Goal: Check status: Check status

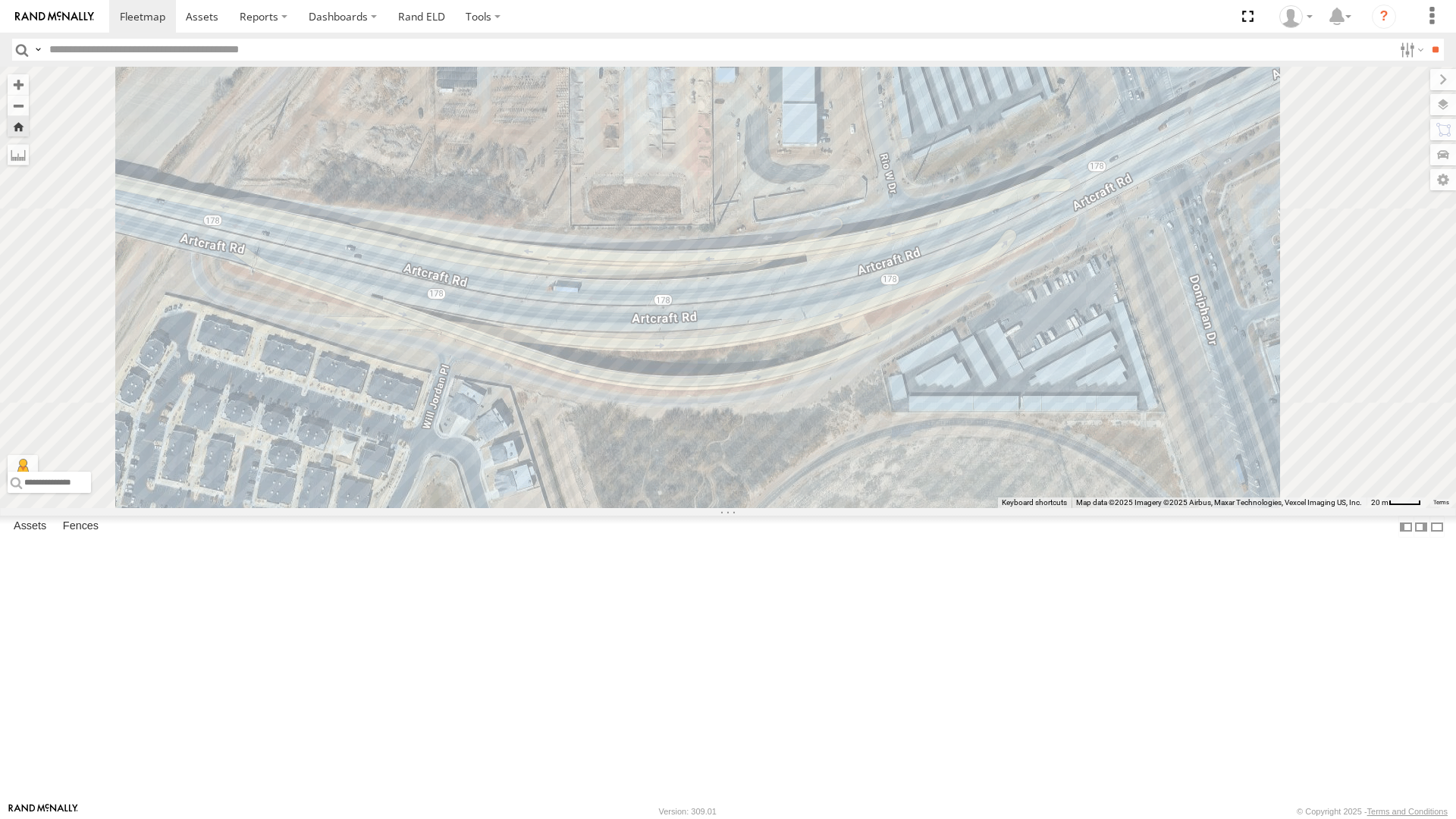
click at [0, 0] on div "212 - Cam" at bounding box center [0, 0] width 0 height 0
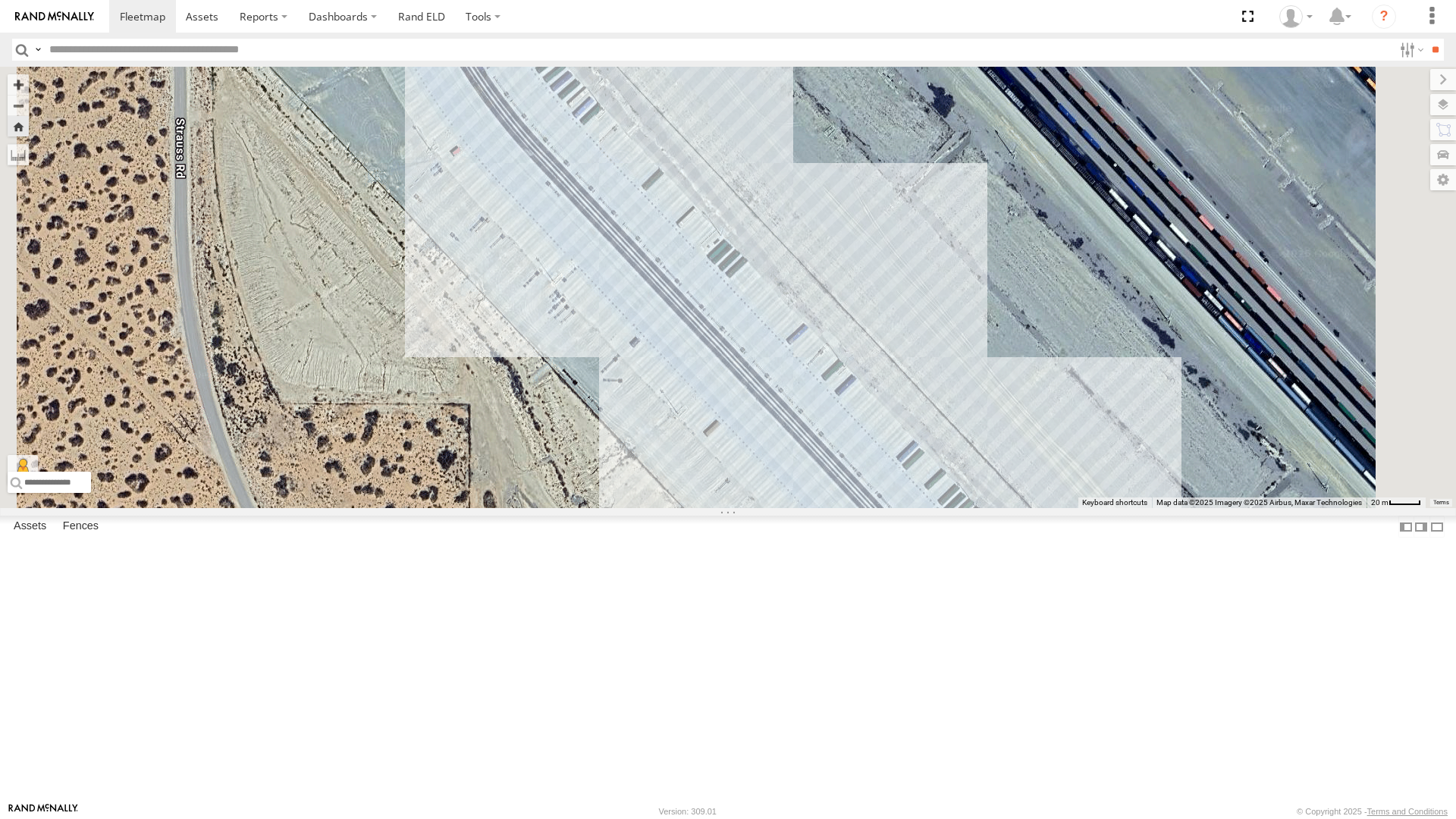
click at [0, 0] on div "4071 - Cam" at bounding box center [0, 0] width 0 height 0
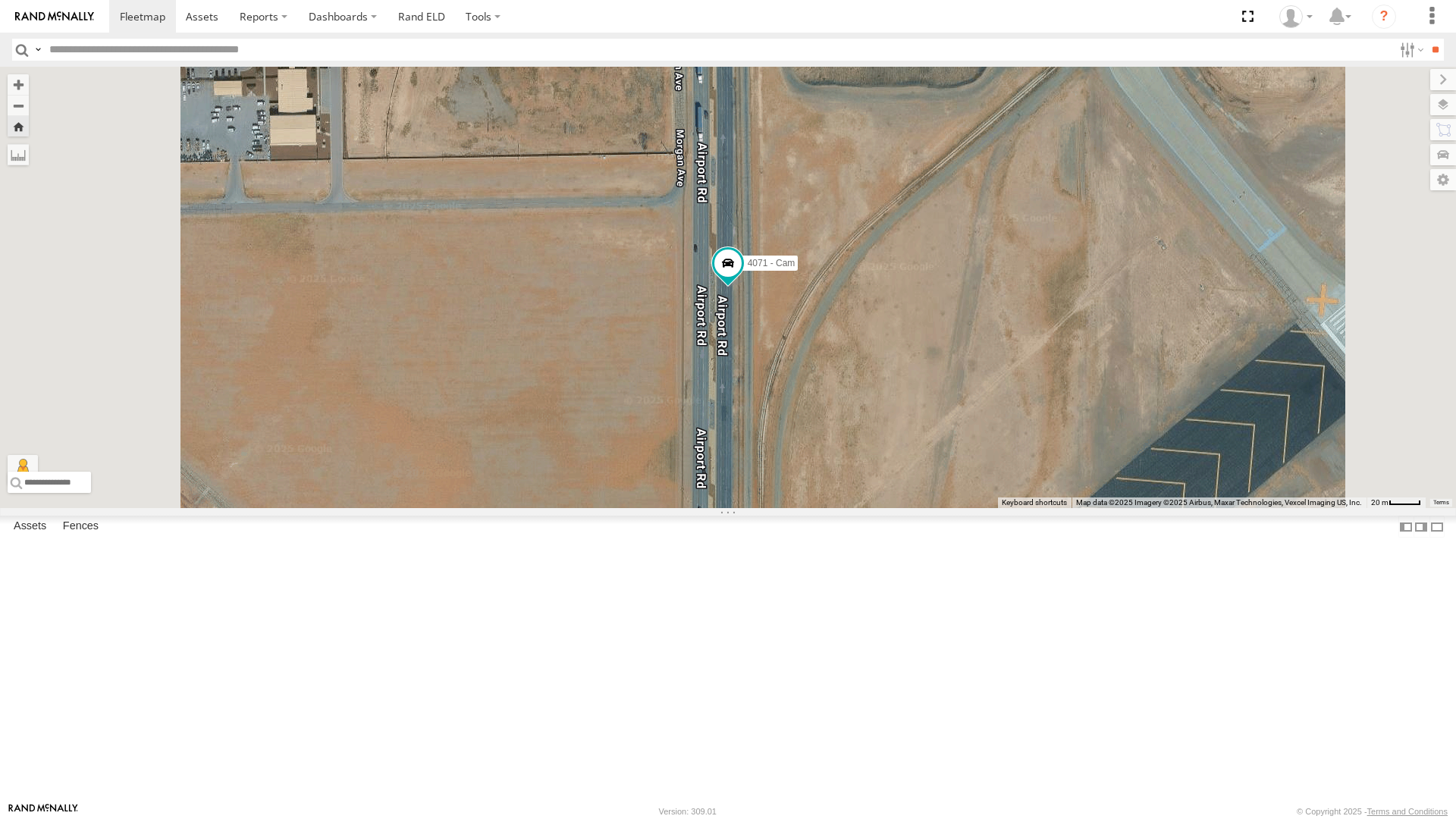
click at [0, 0] on div "442 - Cam" at bounding box center [0, 0] width 0 height 0
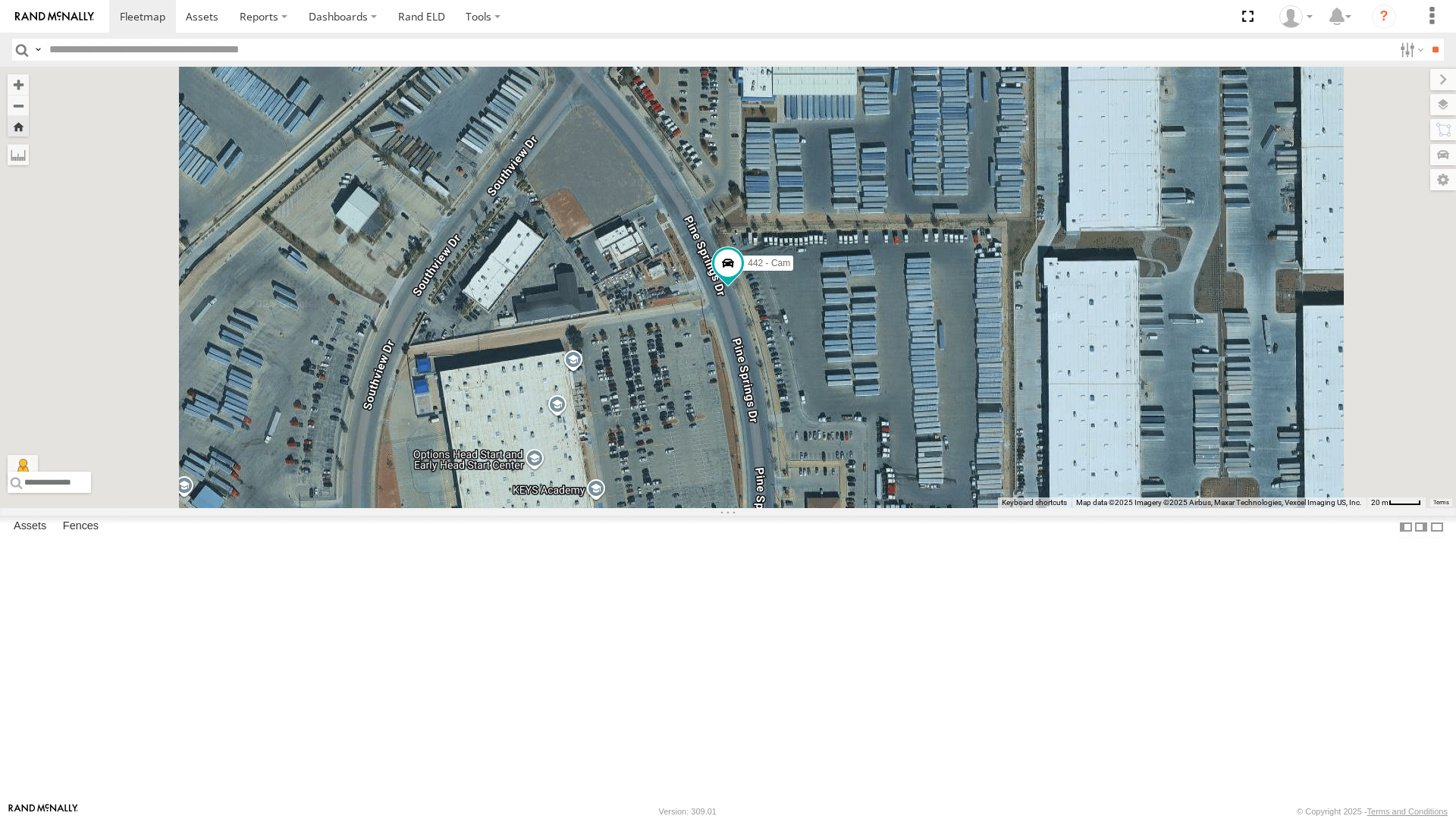
click at [0, 0] on div "212 - Cam" at bounding box center [0, 0] width 0 height 0
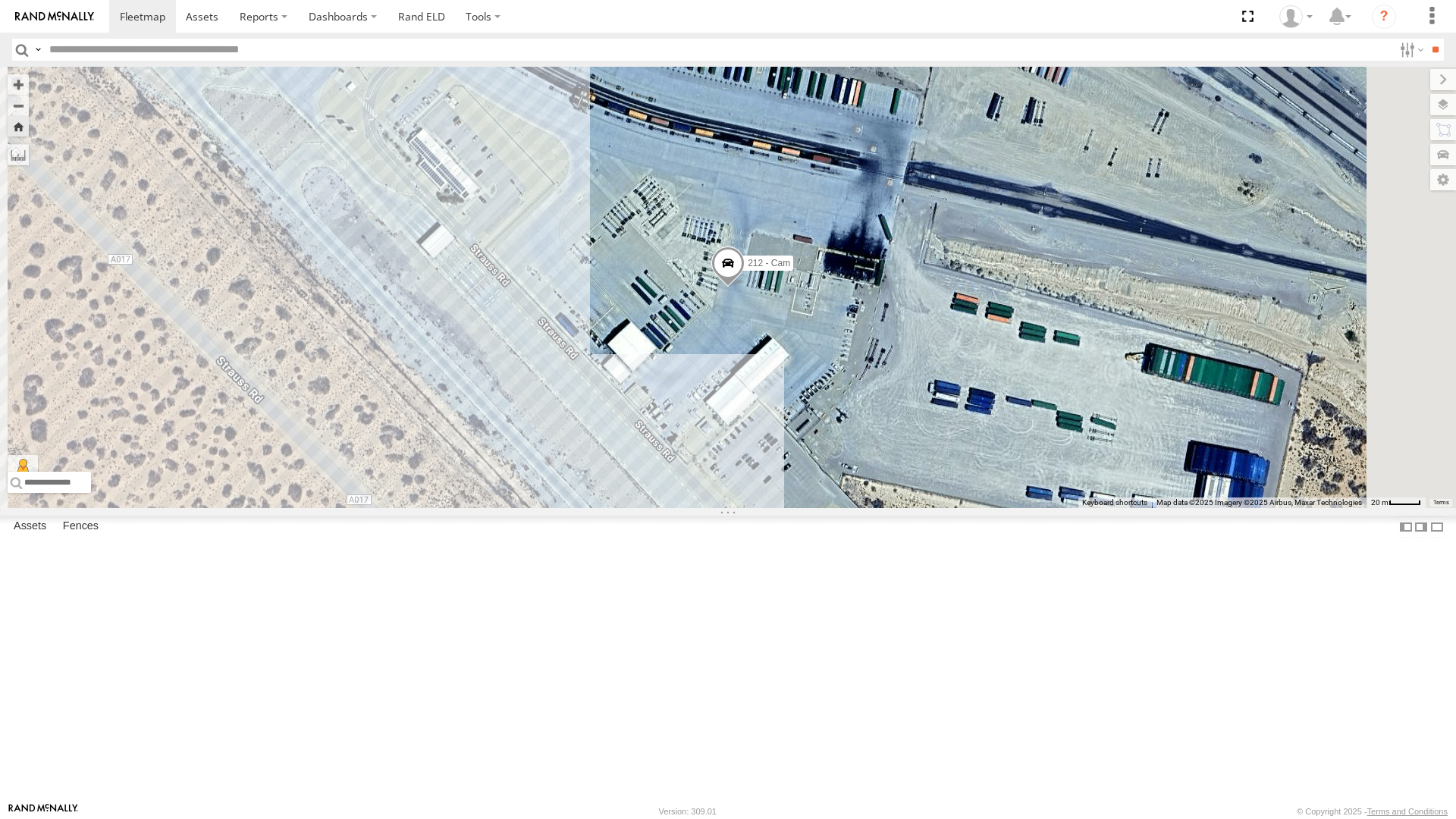
click at [0, 0] on div "4067 - Cam" at bounding box center [0, 0] width 0 height 0
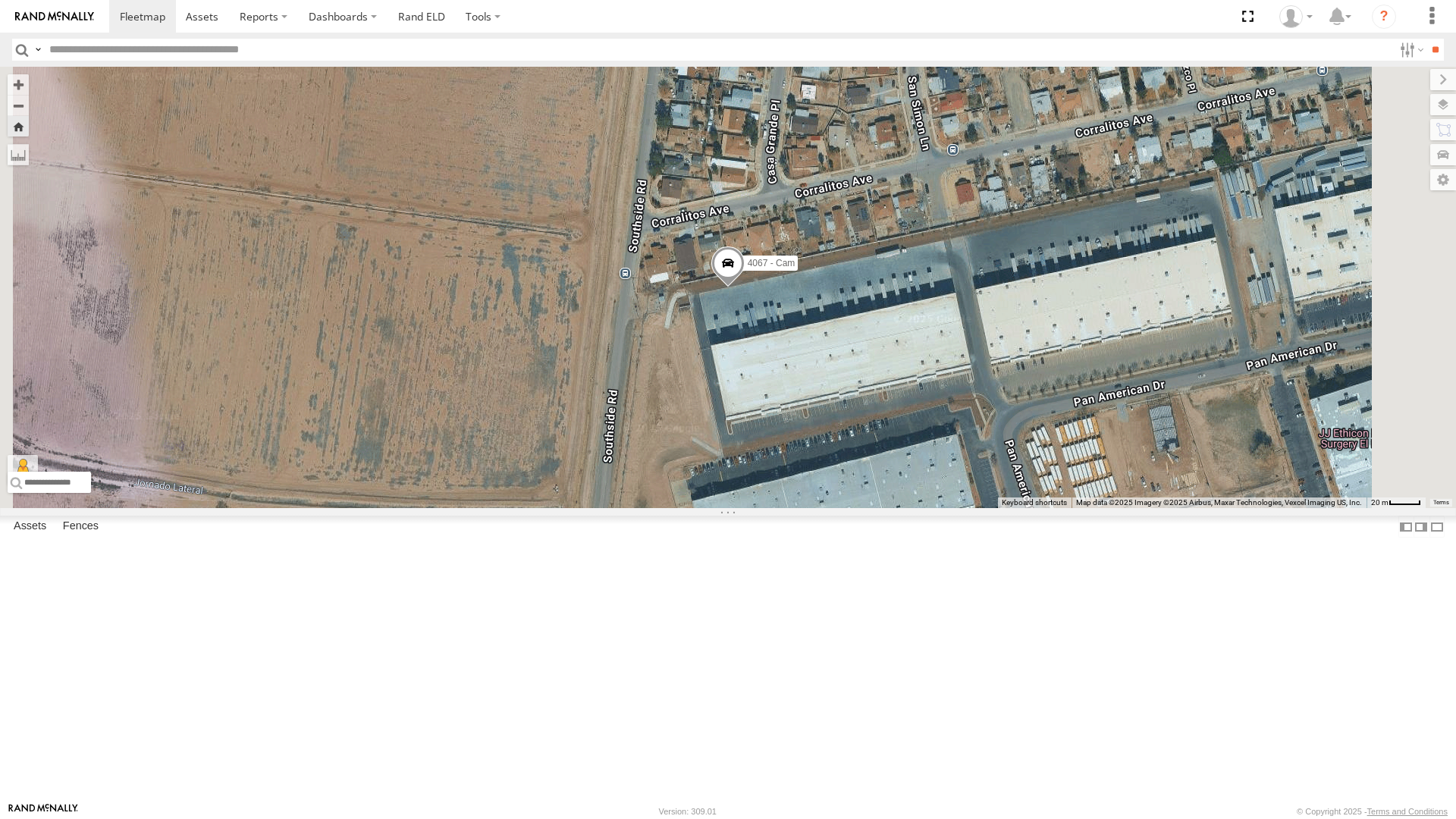
drag, startPoint x: 1026, startPoint y: 493, endPoint x: 1031, endPoint y: 368, distance: 125.1
click at [1031, 384] on div "4067 - Cam" at bounding box center [728, 287] width 1456 height 441
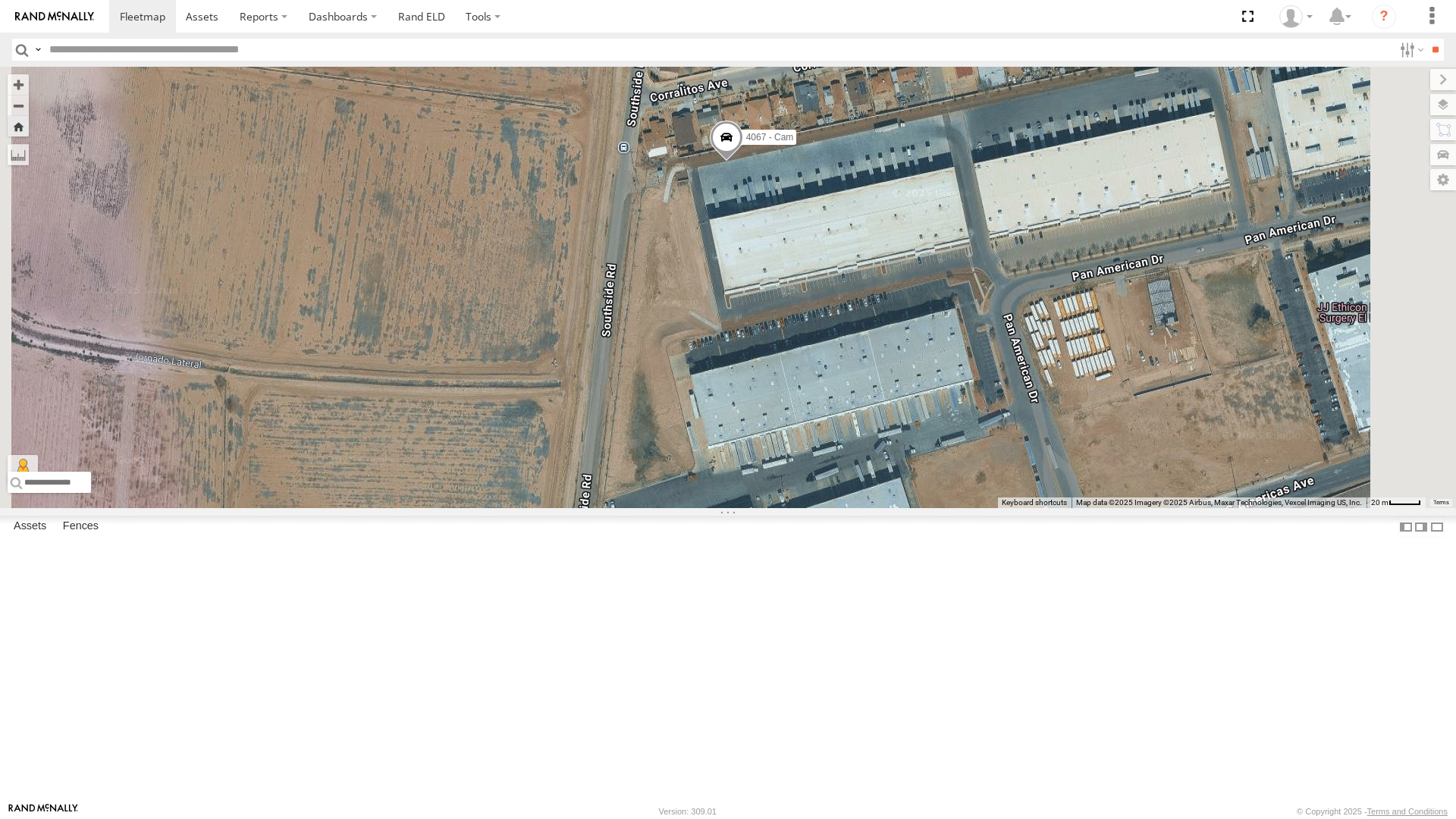
click at [1024, 302] on div "4067 - Cam" at bounding box center [728, 287] width 1456 height 441
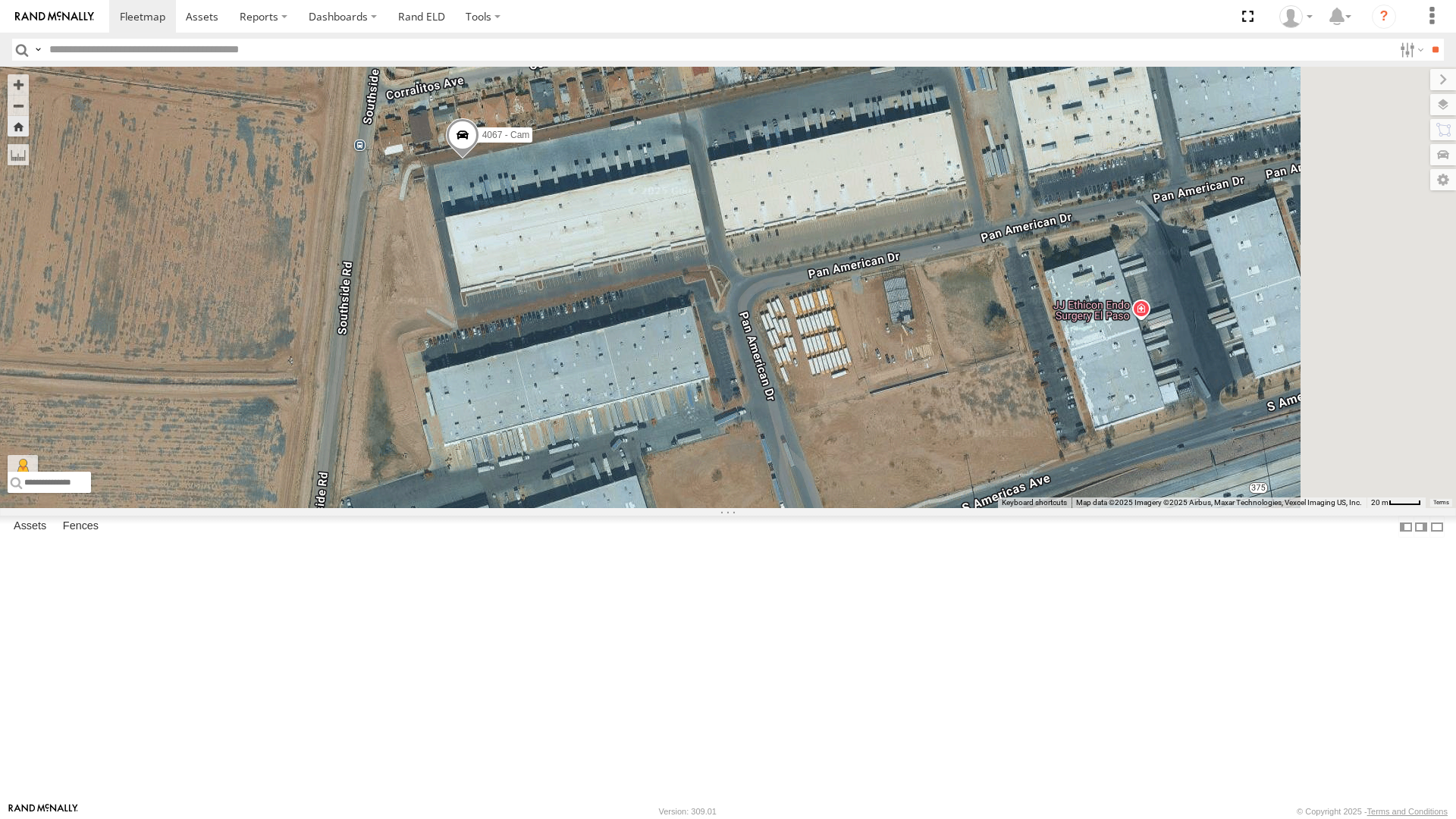
drag, startPoint x: 999, startPoint y: 288, endPoint x: 731, endPoint y: 304, distance: 268.5
click at [731, 304] on div "4067 - Cam" at bounding box center [728, 287] width 1456 height 441
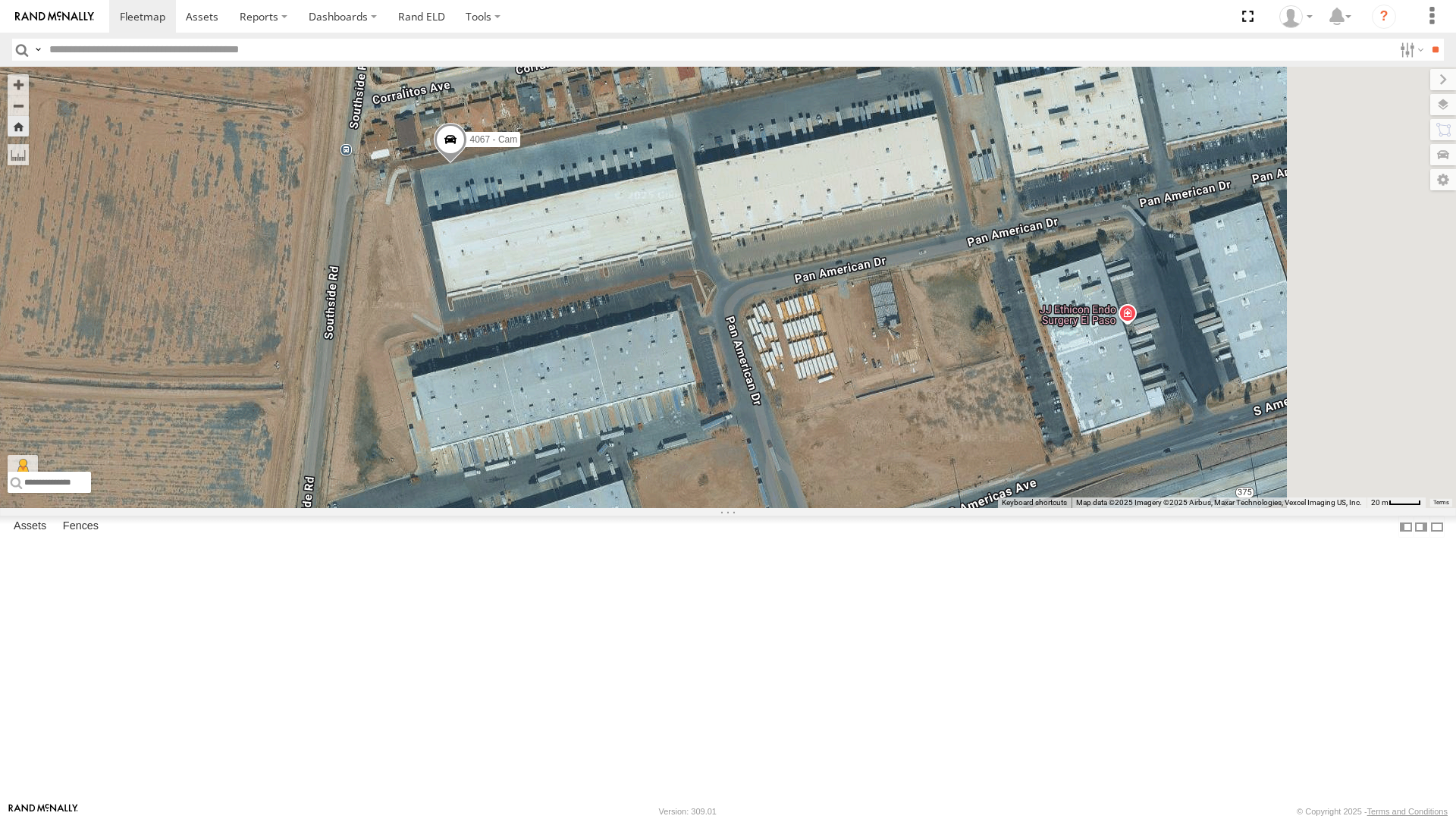
click at [467, 164] on span at bounding box center [450, 143] width 33 height 41
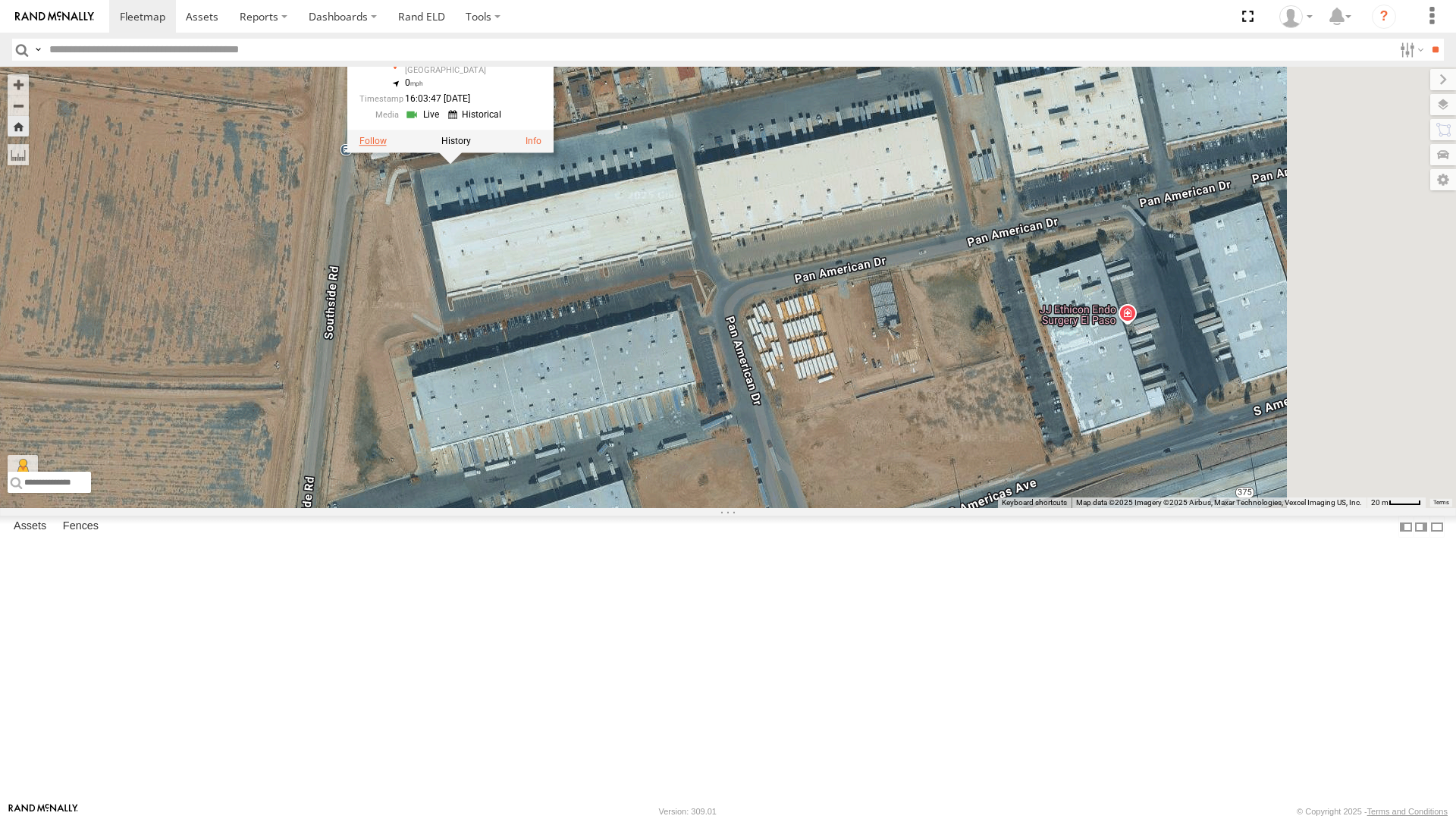
click at [387, 147] on label at bounding box center [373, 141] width 27 height 10
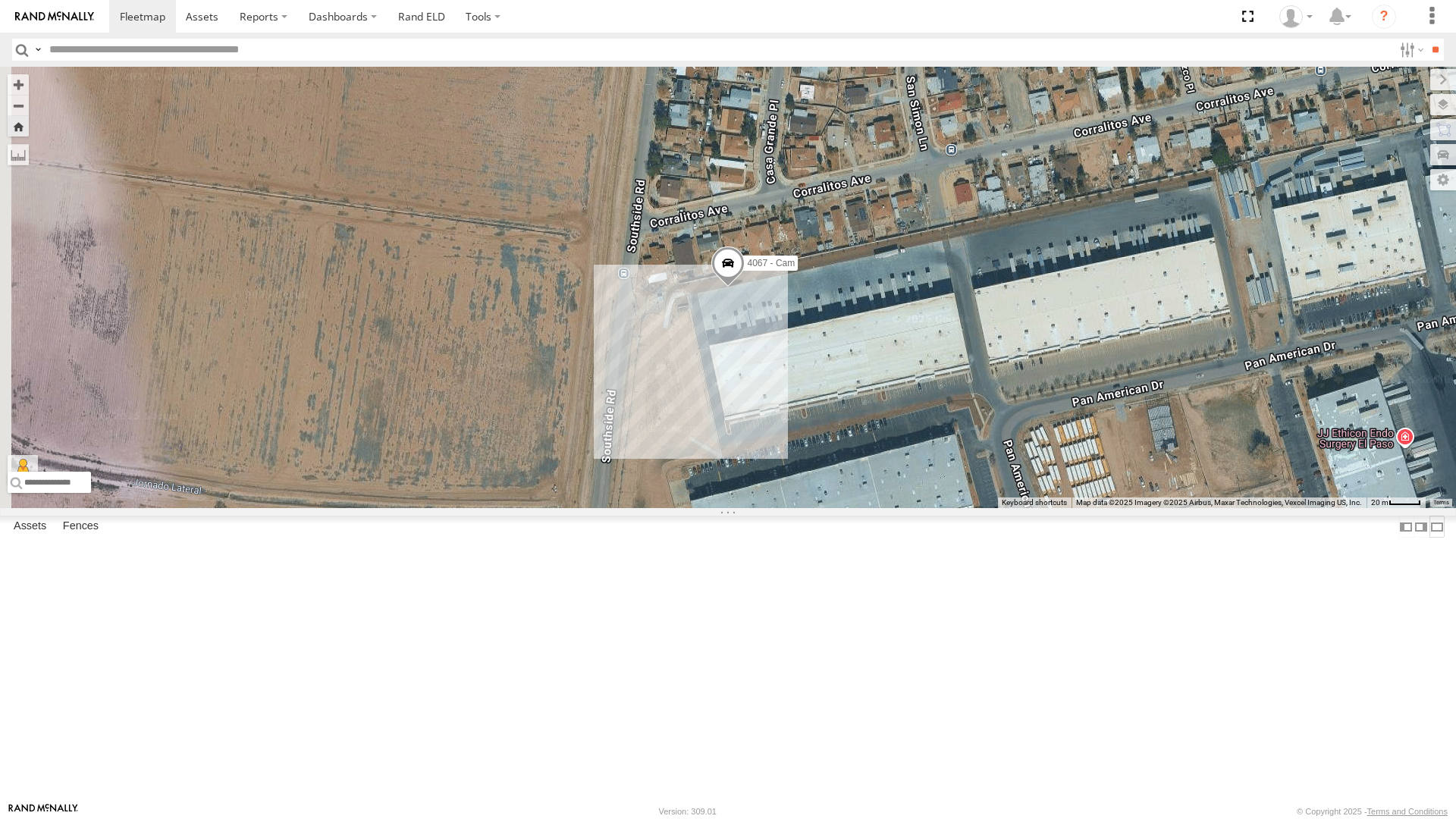
click at [1430, 538] on label at bounding box center [1437, 527] width 15 height 22
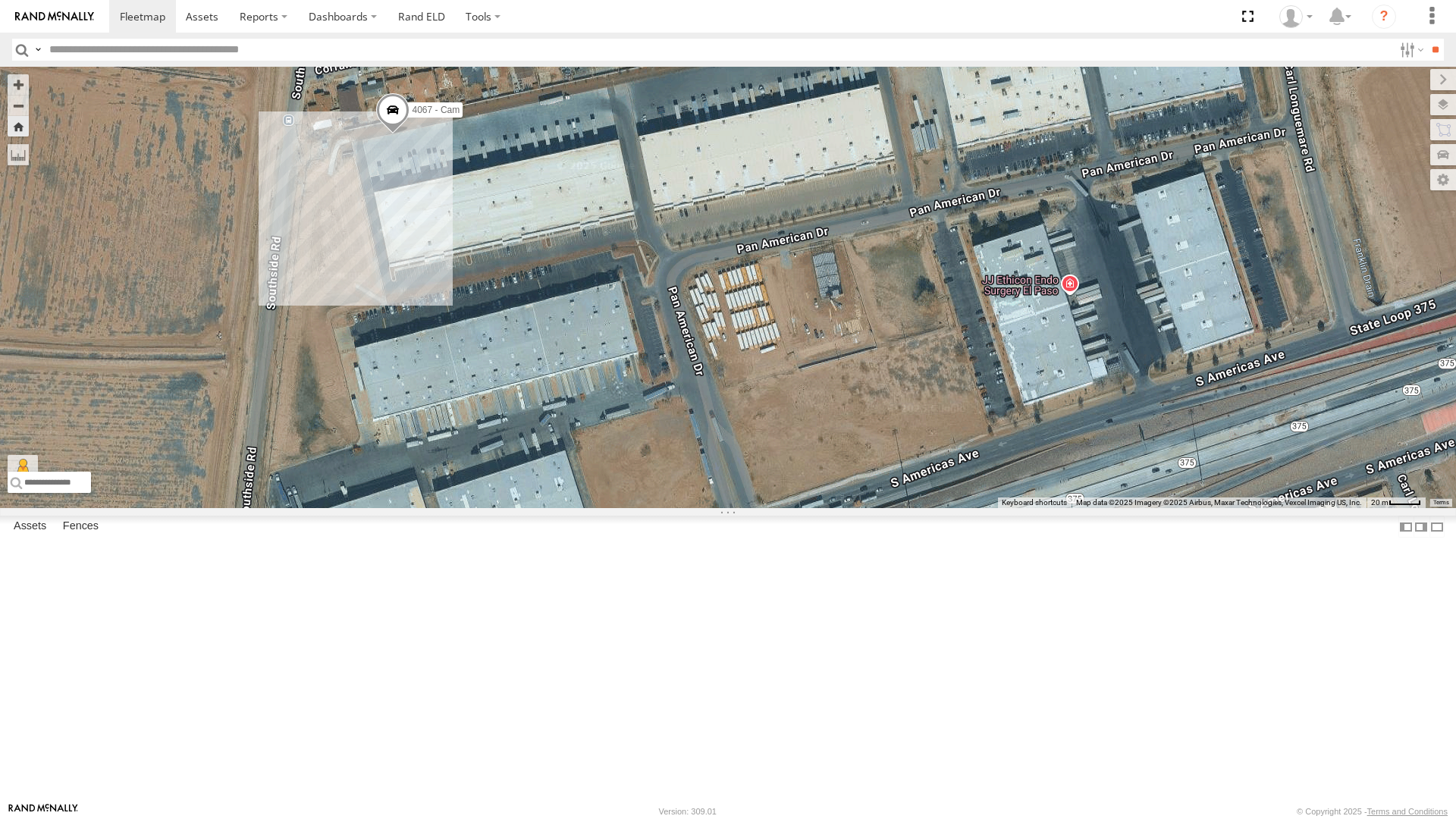
drag, startPoint x: 858, startPoint y: 569, endPoint x: 523, endPoint y: 412, distance: 370.0
click at [523, 412] on div "4067 - Cam" at bounding box center [728, 287] width 1456 height 441
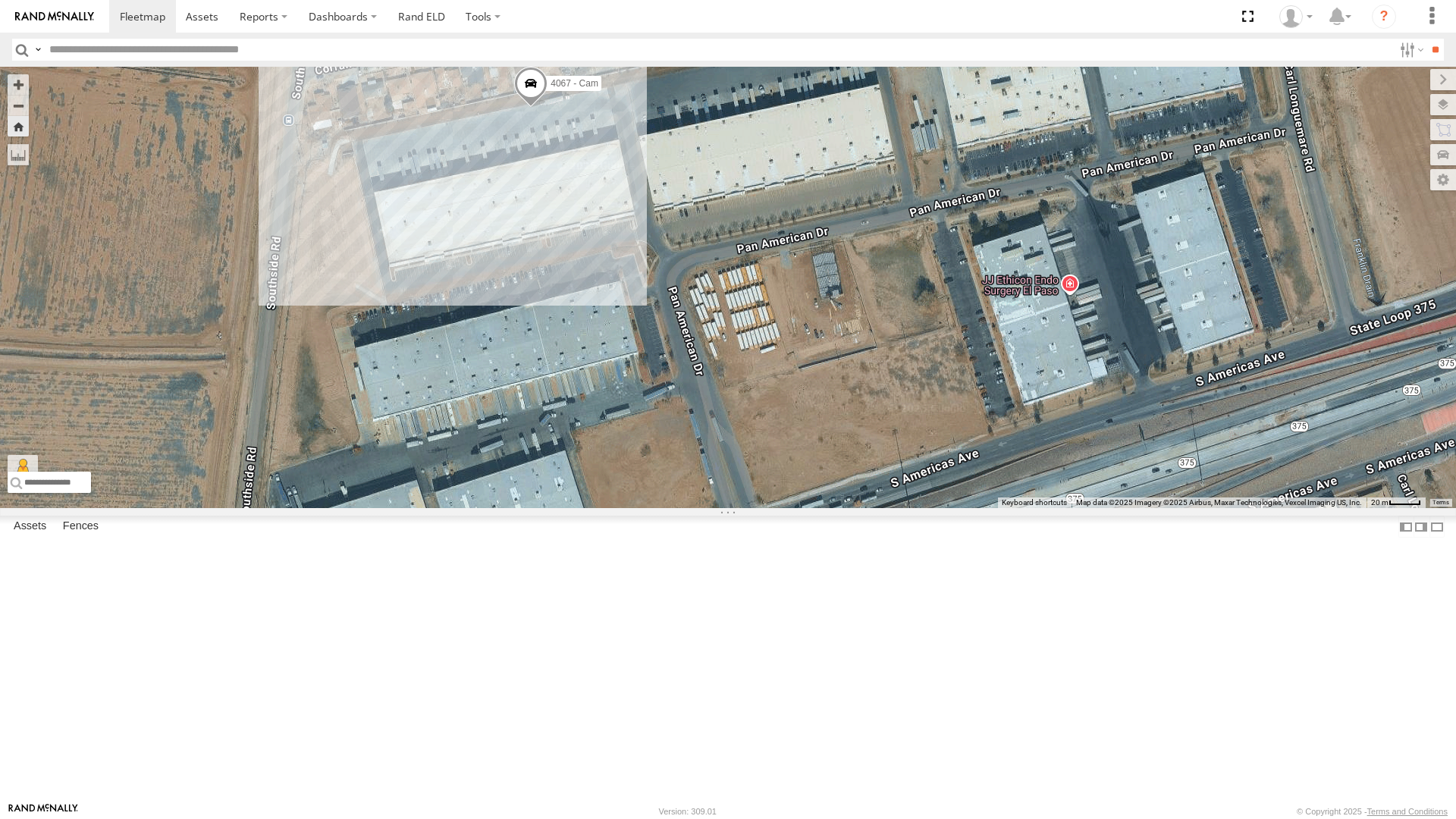
click at [857, 508] on div "4067 - Cam" at bounding box center [728, 287] width 1456 height 441
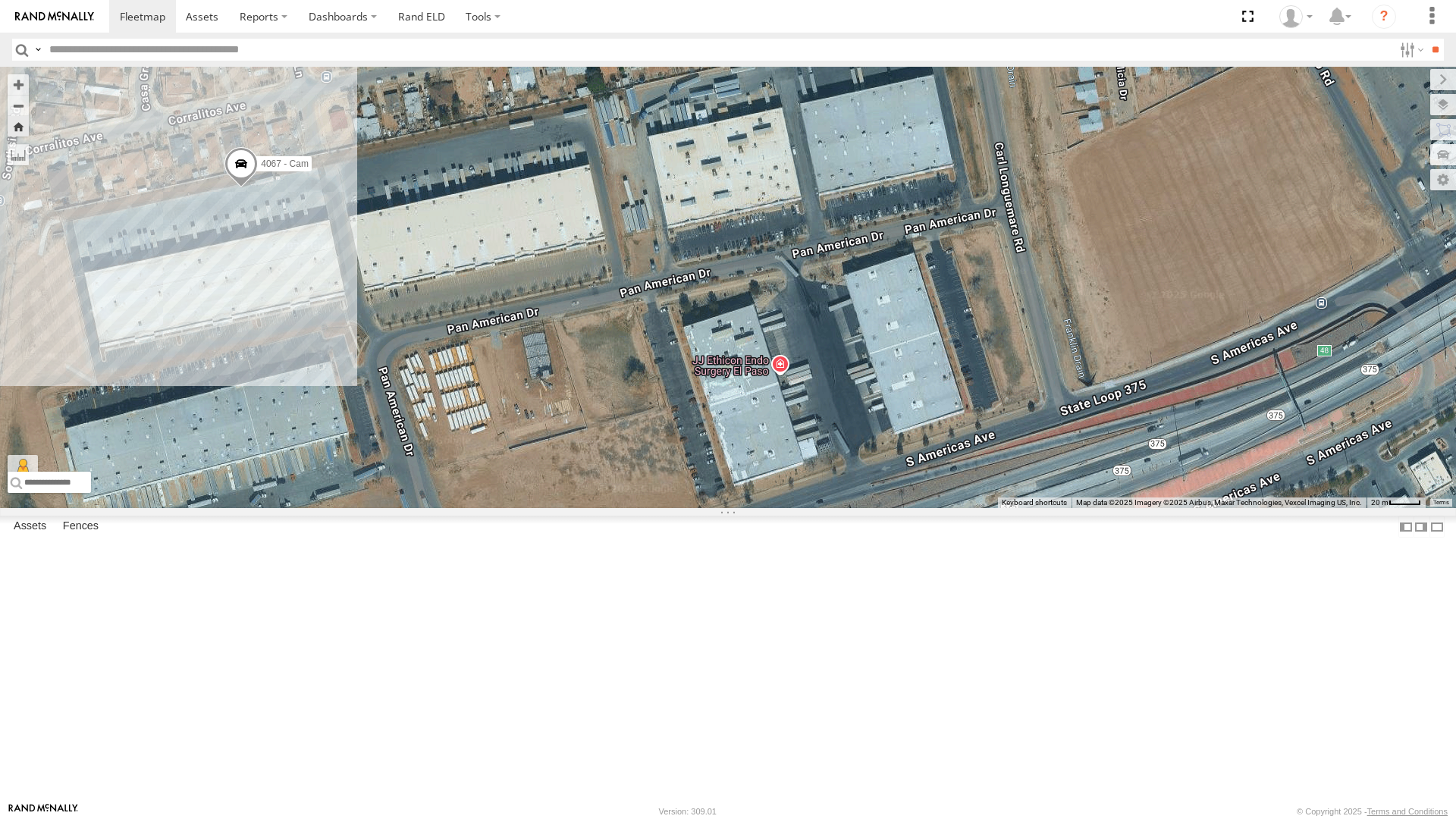
drag, startPoint x: 852, startPoint y: 269, endPoint x: 605, endPoint y: 408, distance: 283.4
click at [605, 408] on div "4067 - Cam" at bounding box center [728, 287] width 1456 height 441
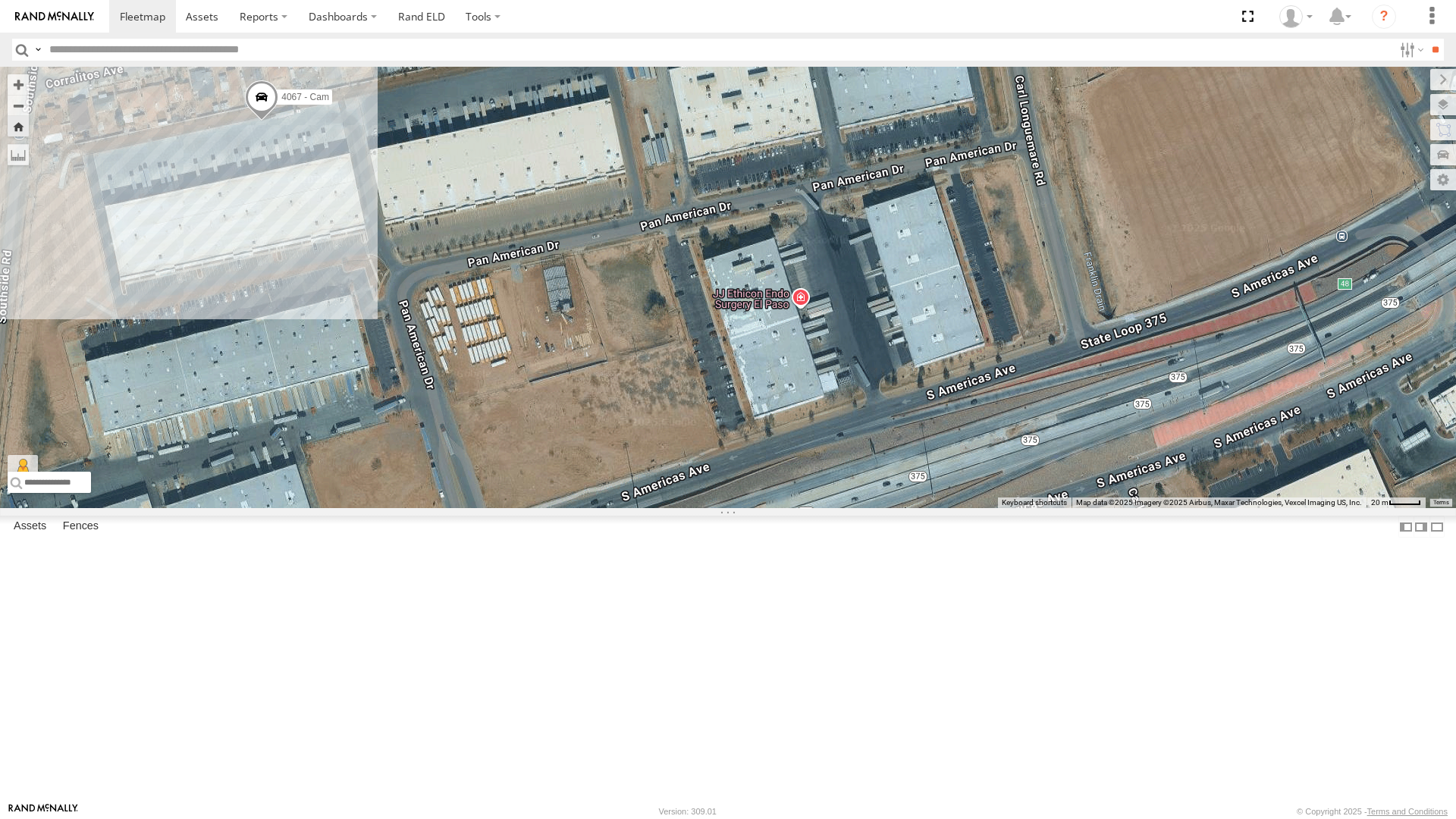
drag, startPoint x: 645, startPoint y: 395, endPoint x: 665, endPoint y: 337, distance: 61.4
click at [665, 337] on div "4067 - Cam" at bounding box center [728, 287] width 1456 height 441
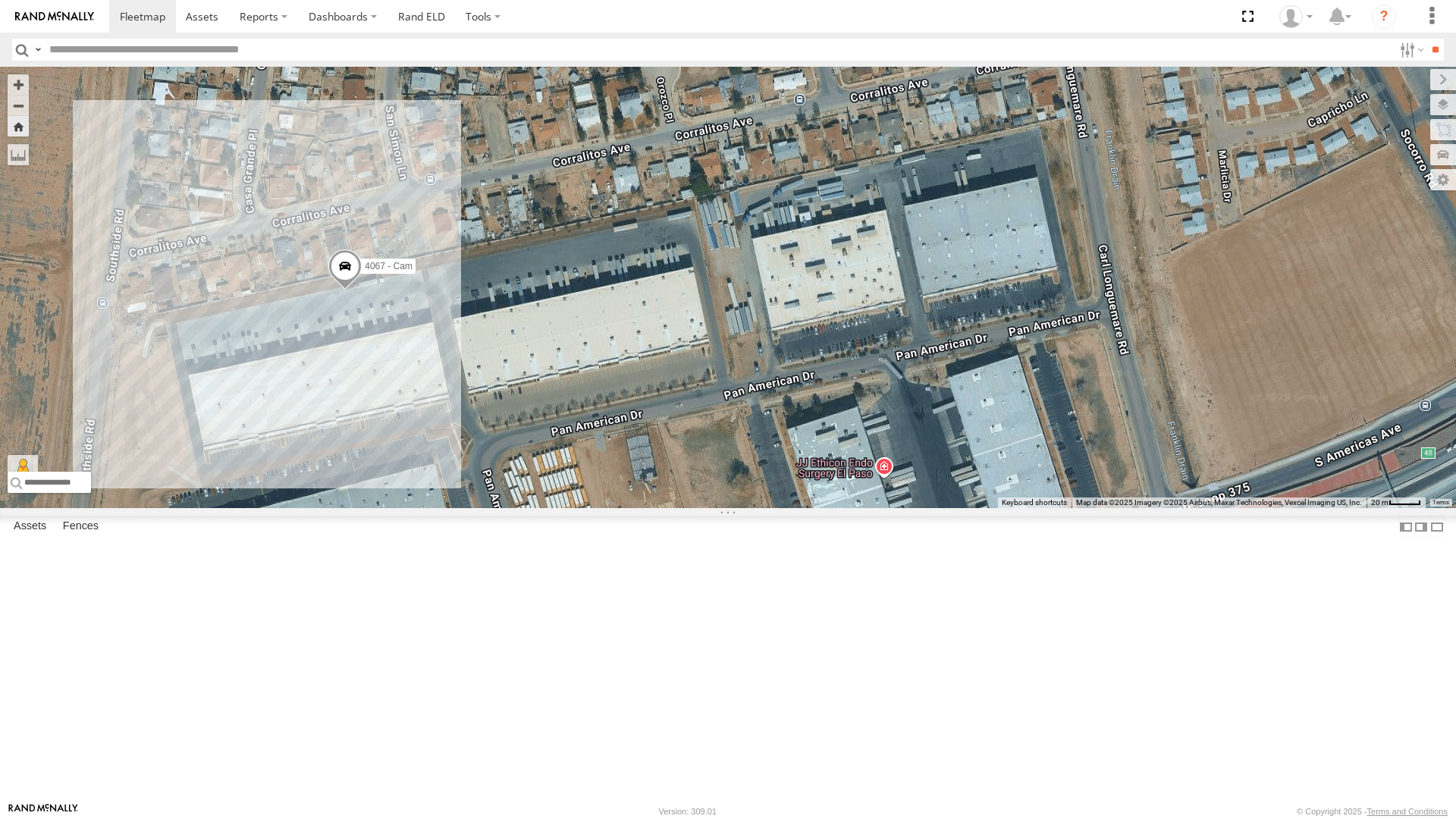
drag, startPoint x: 1003, startPoint y: 408, endPoint x: 1087, endPoint y: 580, distance: 191.4
click at [1087, 508] on div "4067 - Cam" at bounding box center [728, 287] width 1456 height 441
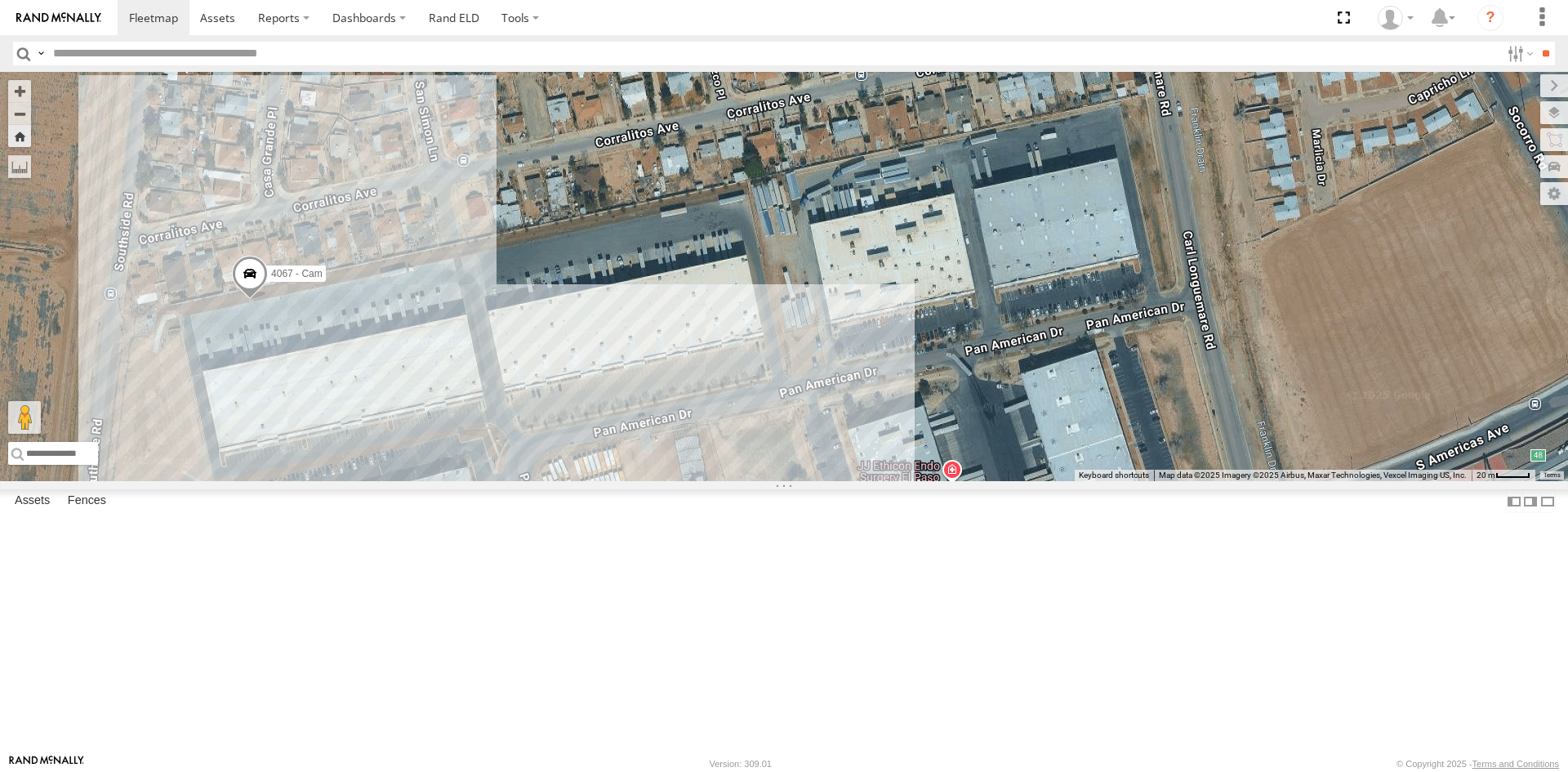
click at [0, 0] on label at bounding box center [0, 0] width 0 height 0
click at [1522, 52] on label at bounding box center [1518, 53] width 35 height 24
click at [0, 0] on label at bounding box center [0, 0] width 0 height 0
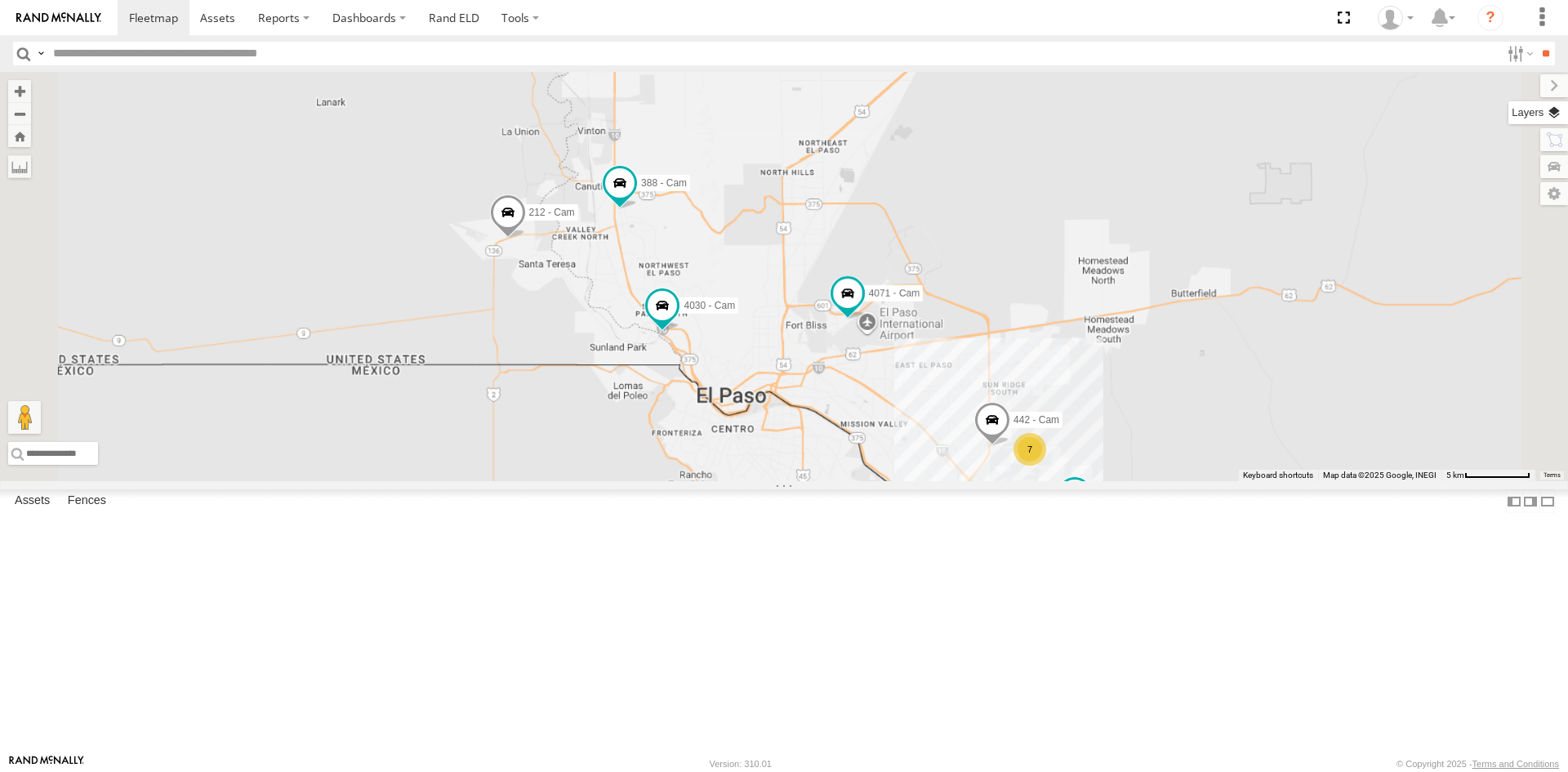
click at [1557, 115] on label at bounding box center [1538, 112] width 60 height 23
click at [0, 0] on span "Basemaps" at bounding box center [0, 0] width 0 height 0
click at [0, 0] on span "Satellite + Roadmap" at bounding box center [0, 0] width 0 height 0
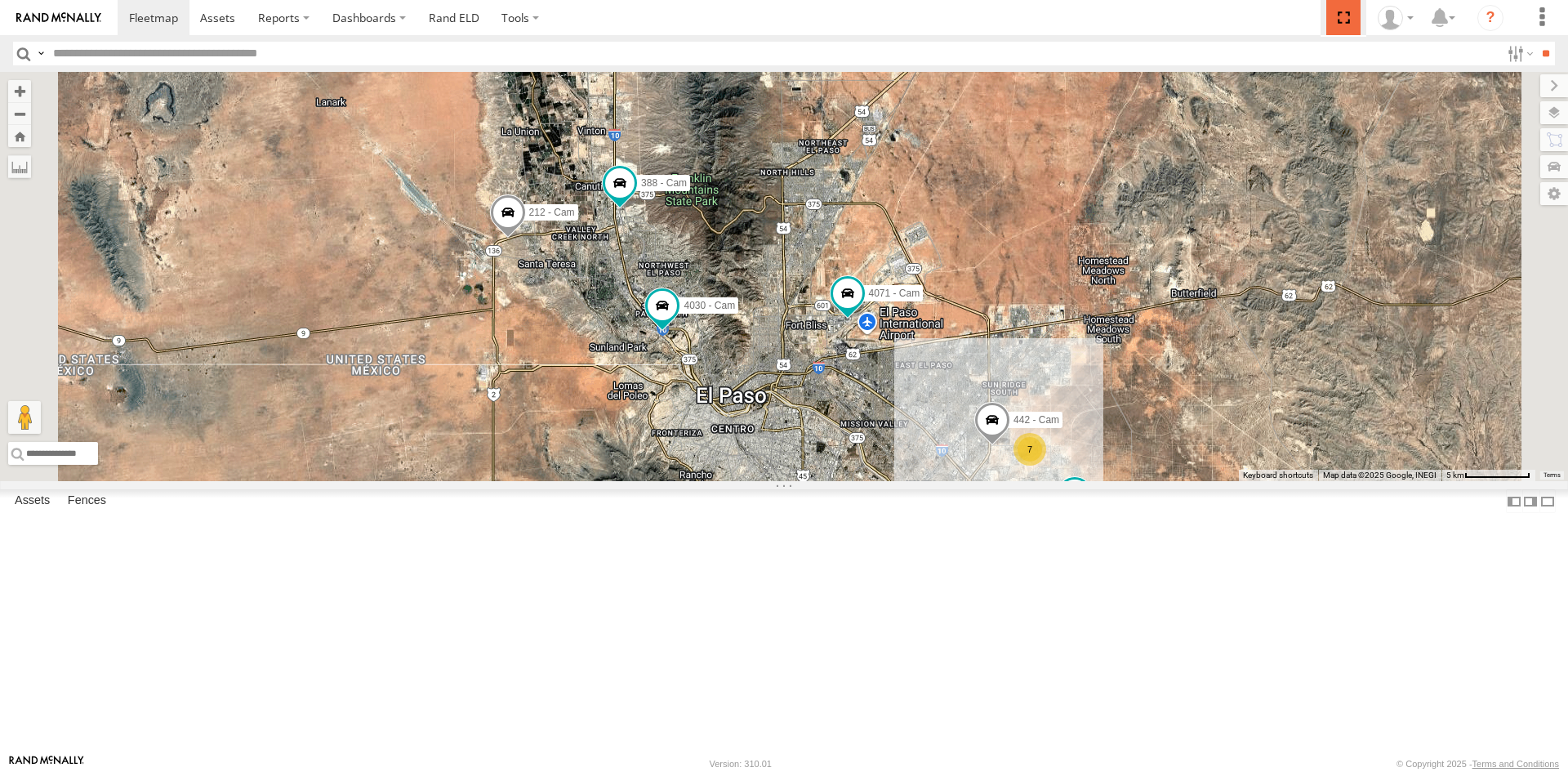
click at [1343, 23] on span at bounding box center [1343, 17] width 33 height 35
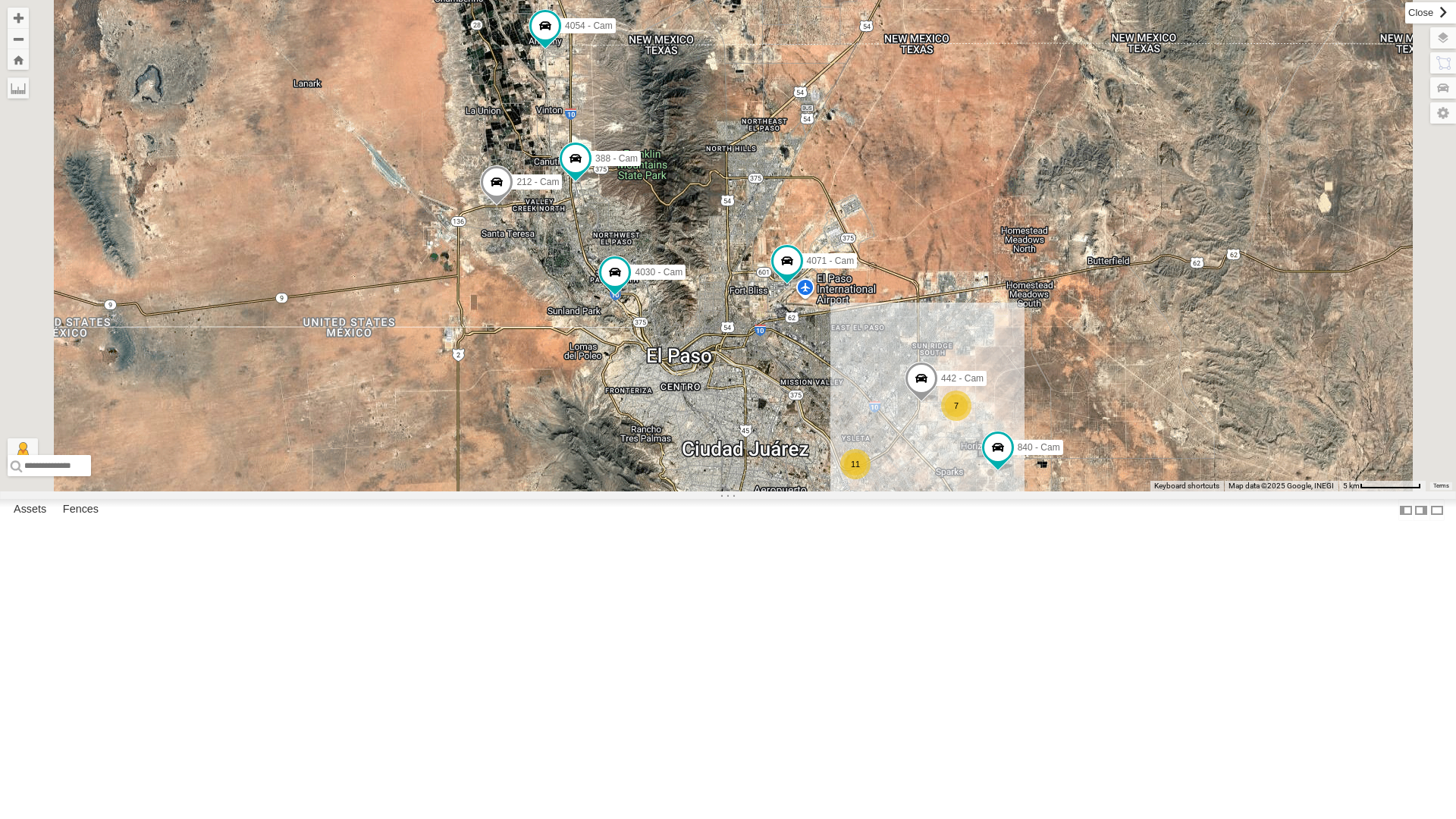
click at [1406, 16] on label at bounding box center [1431, 13] width 51 height 21
click at [513, 206] on span at bounding box center [496, 186] width 33 height 41
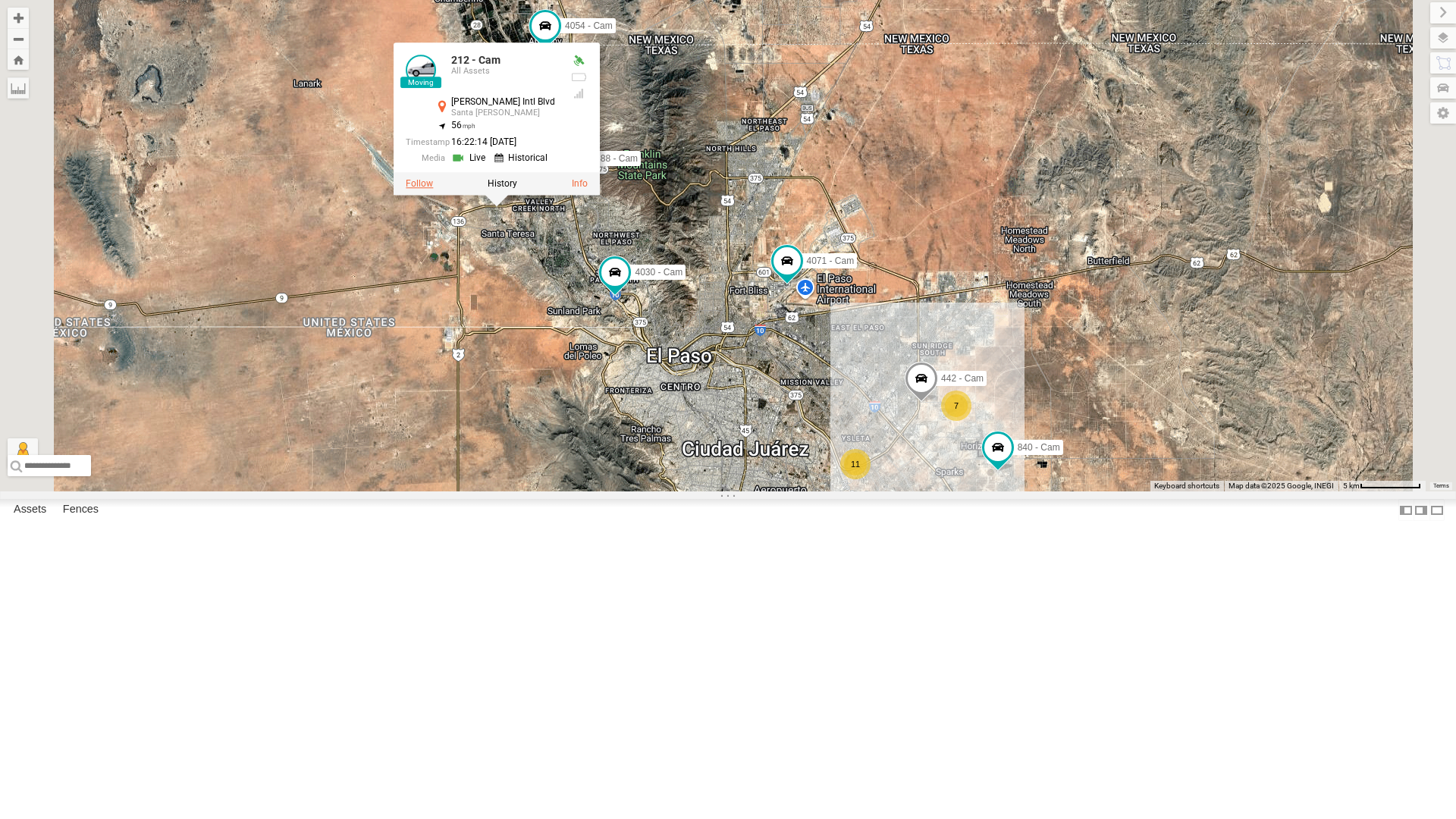
click at [433, 189] on label at bounding box center [419, 183] width 27 height 10
click at [612, 348] on div "11 7 442 - Cam 4054 - Cam 4030 - Cam 840 - Cam 388 - Cam 4071 - Cam 212 - Cam 2…" at bounding box center [728, 245] width 1456 height 492
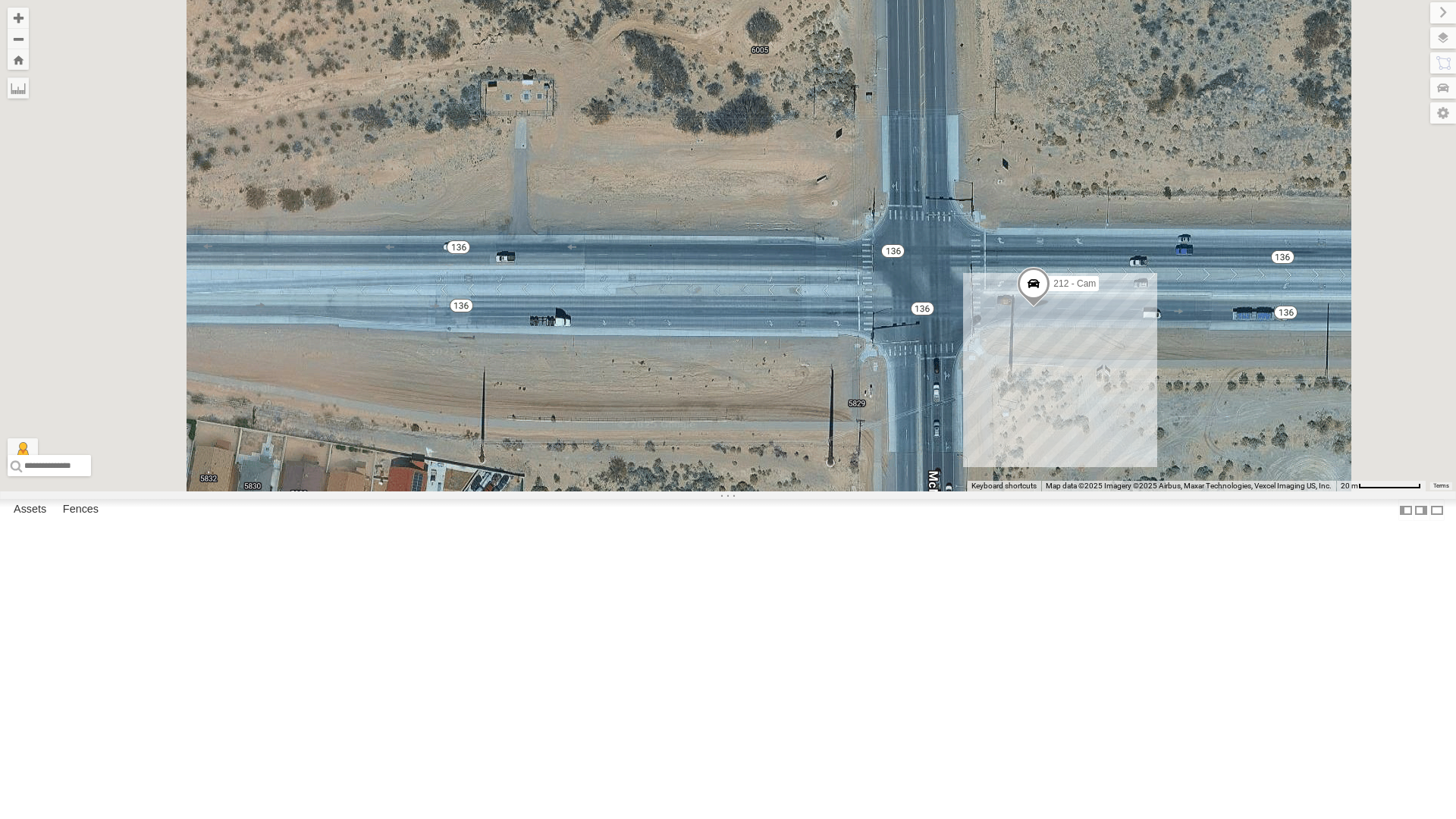
scroll to position [76, 0]
click at [0, 0] on div "442 - Cam" at bounding box center [0, 0] width 0 height 0
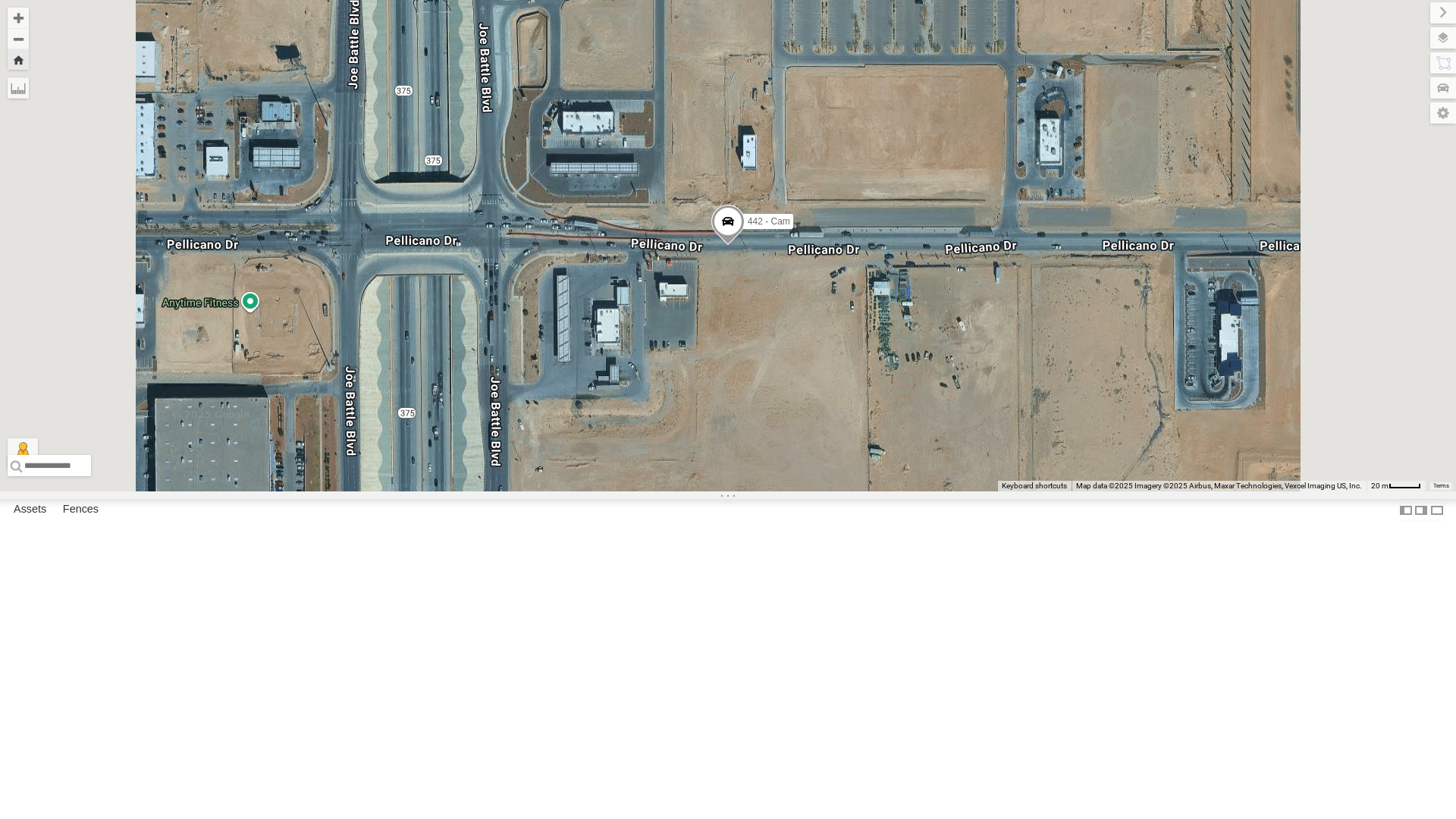
click at [745, 245] on span at bounding box center [728, 225] width 33 height 41
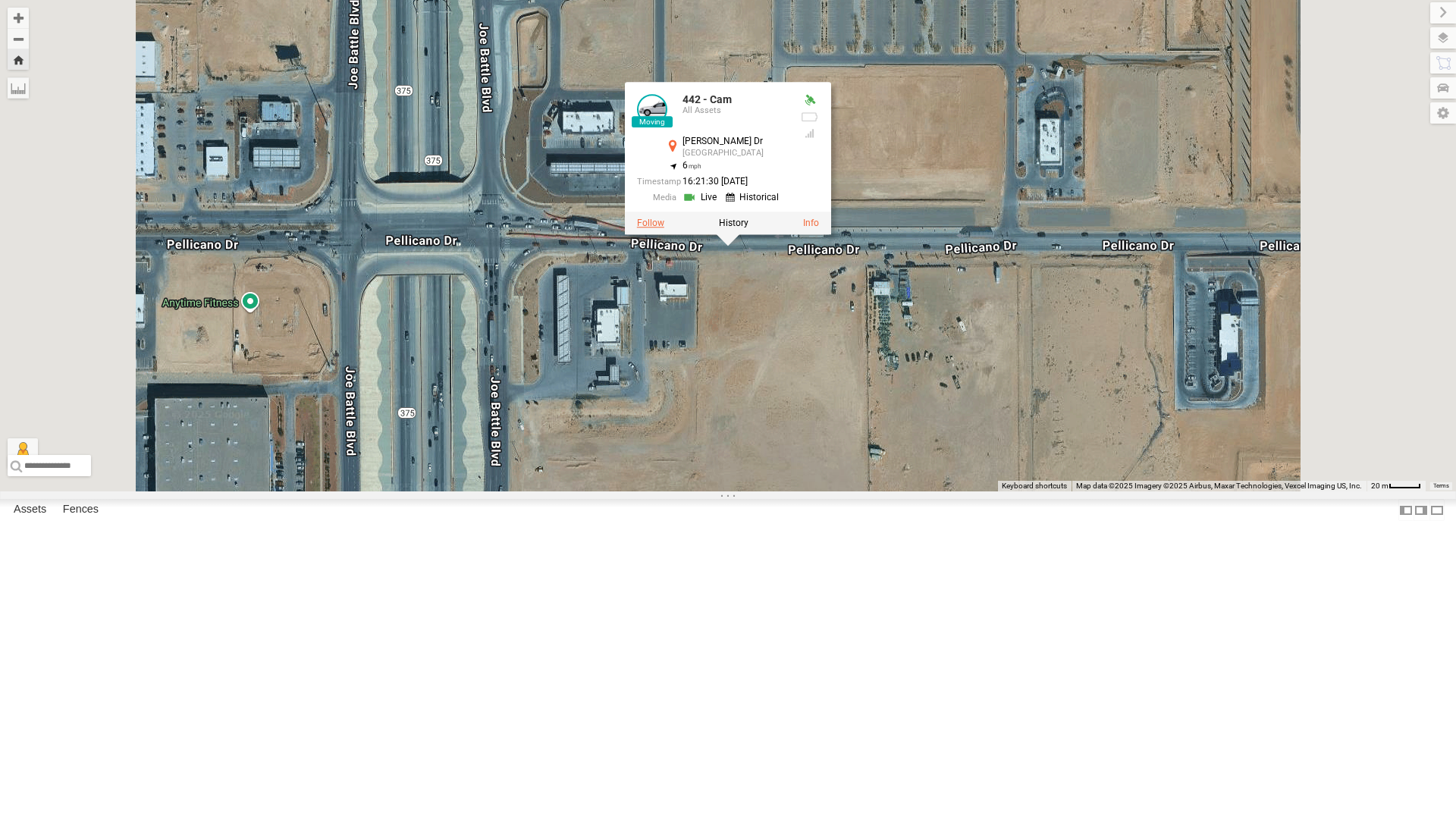
click at [664, 228] on label at bounding box center [650, 222] width 27 height 10
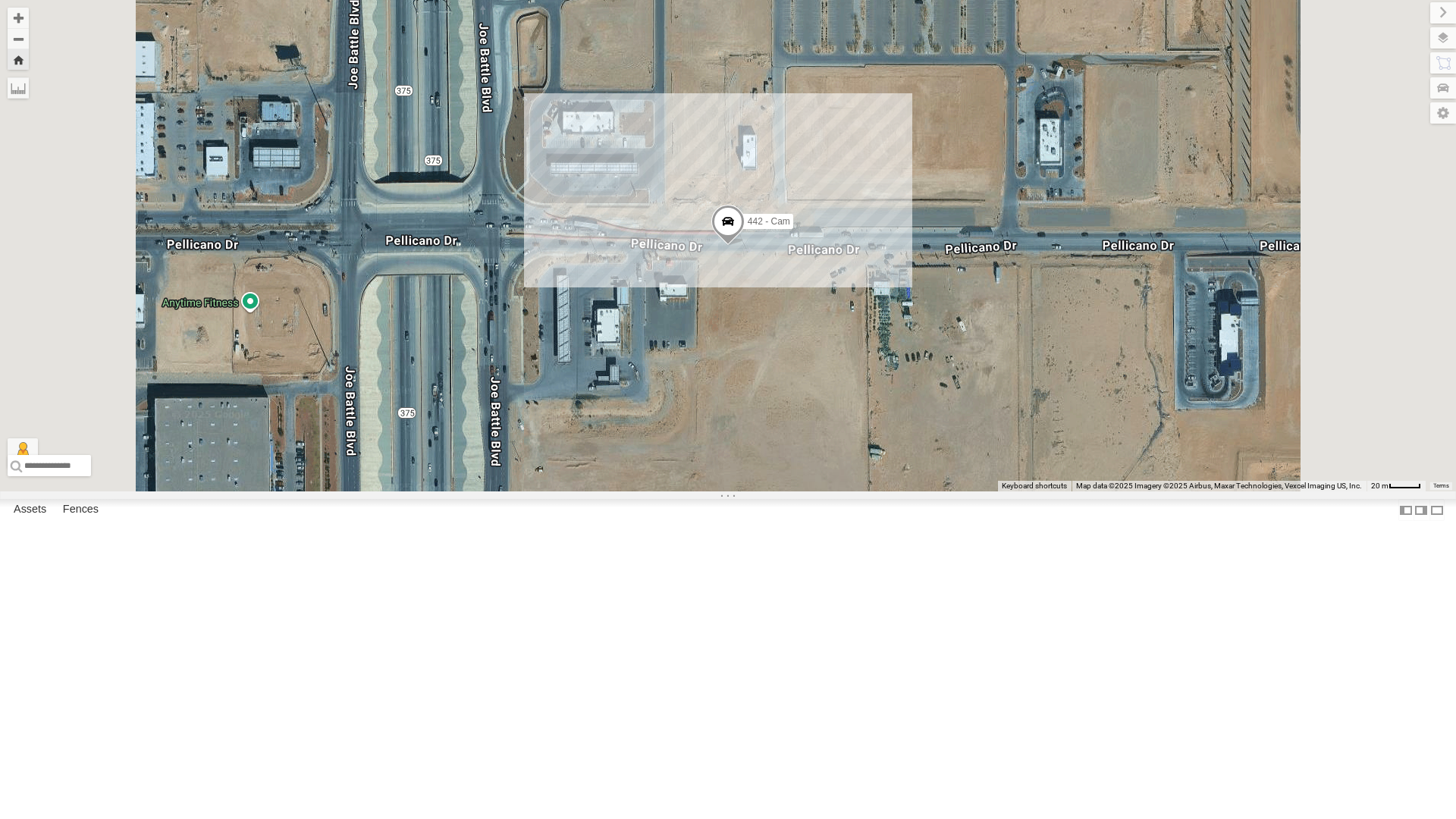
click at [0, 0] on div "4071 - Cam" at bounding box center [0, 0] width 0 height 0
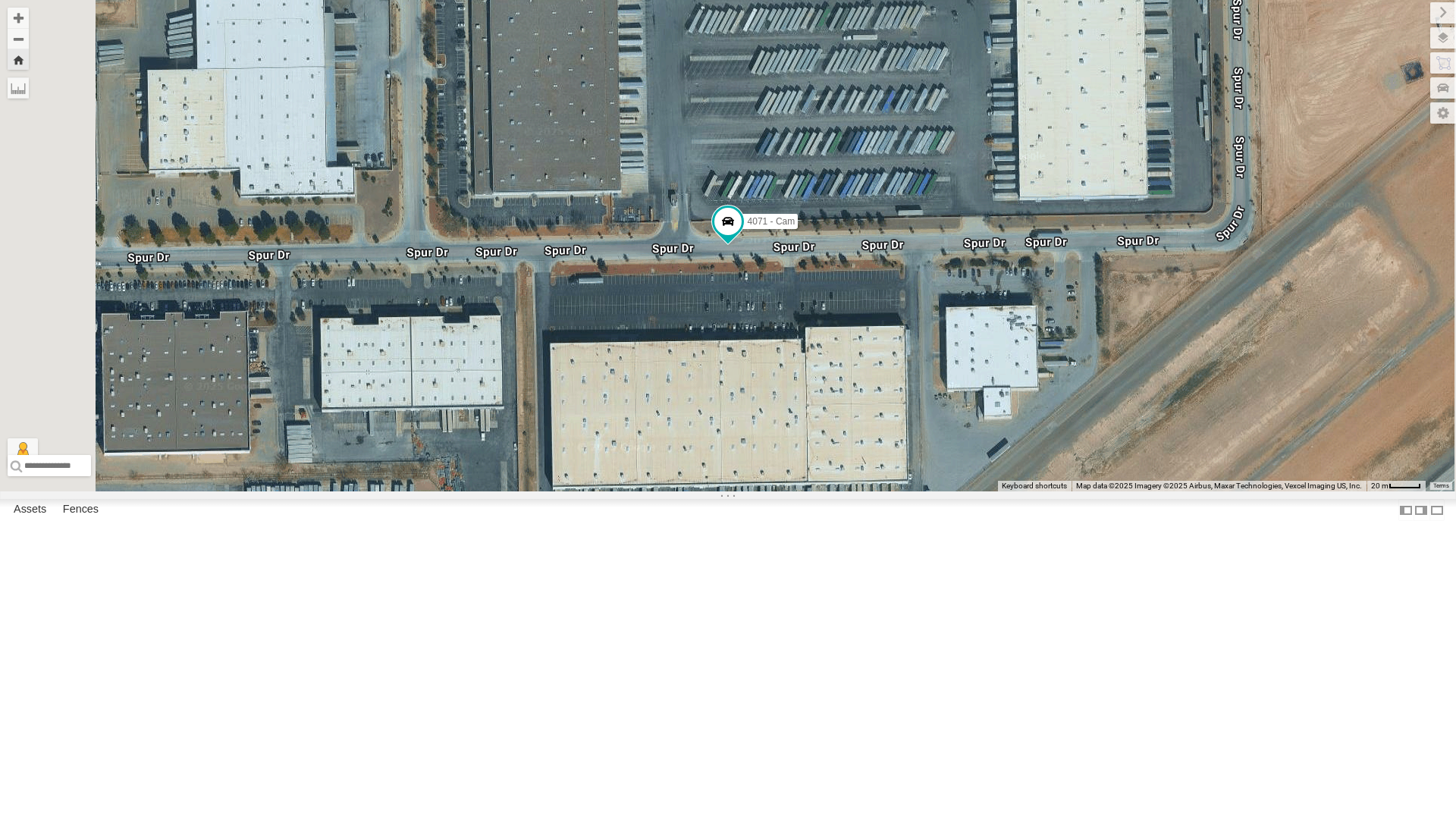
click at [0, 0] on div "212 - Cam" at bounding box center [0, 0] width 0 height 0
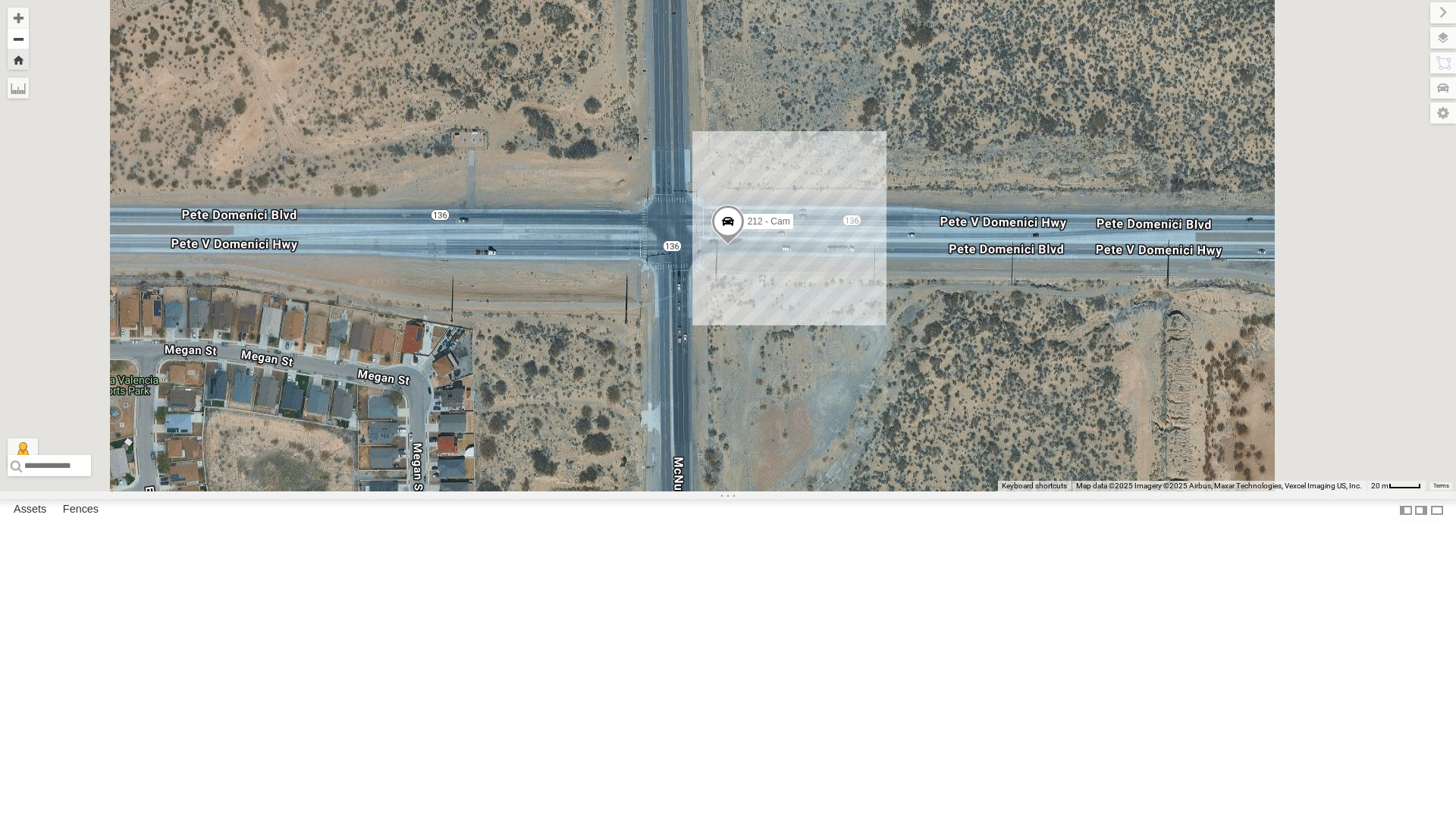
click at [29, 40] on button "Zoom out" at bounding box center [18, 38] width 21 height 21
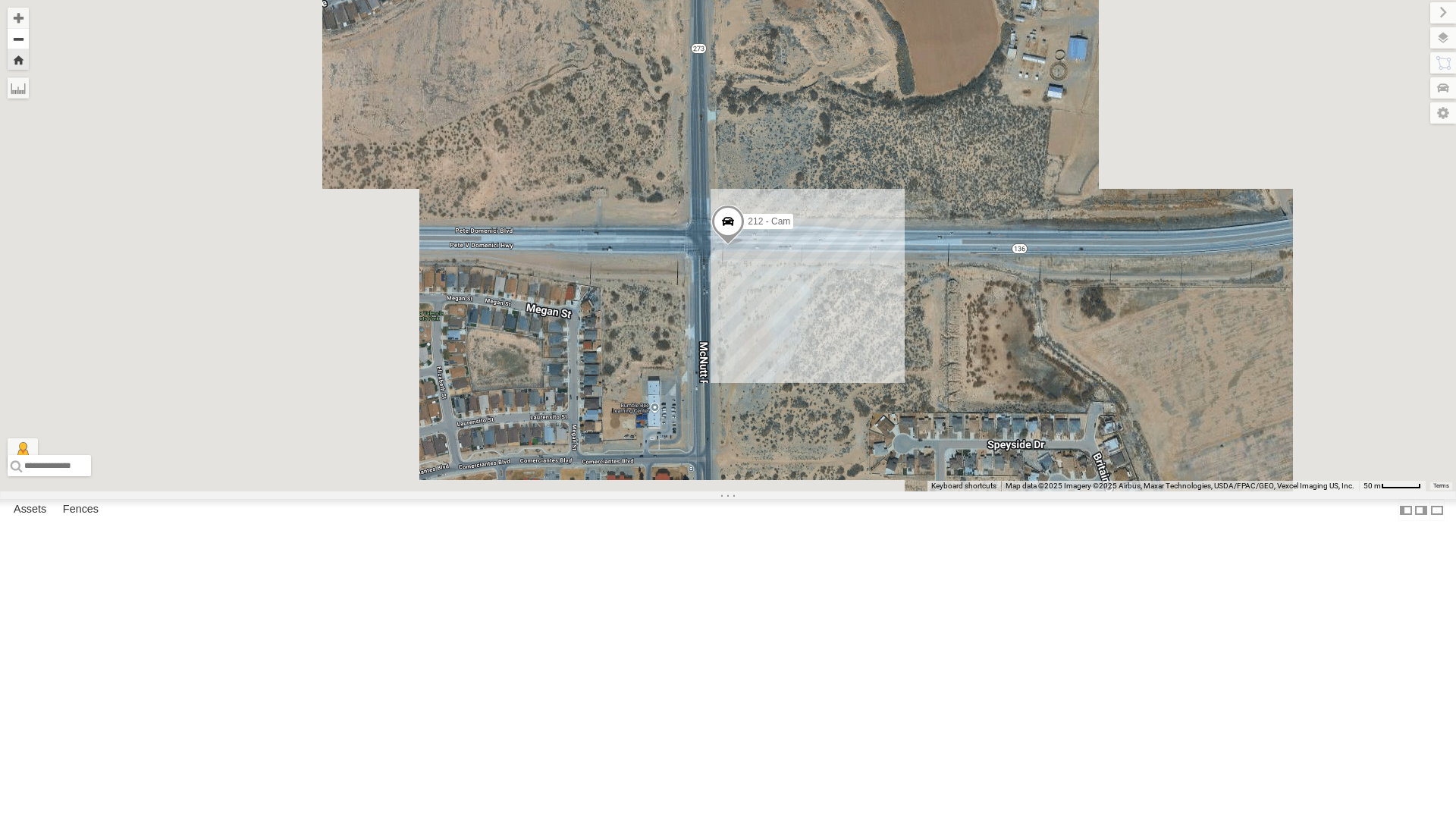
click at [29, 40] on button "Zoom out" at bounding box center [18, 38] width 21 height 21
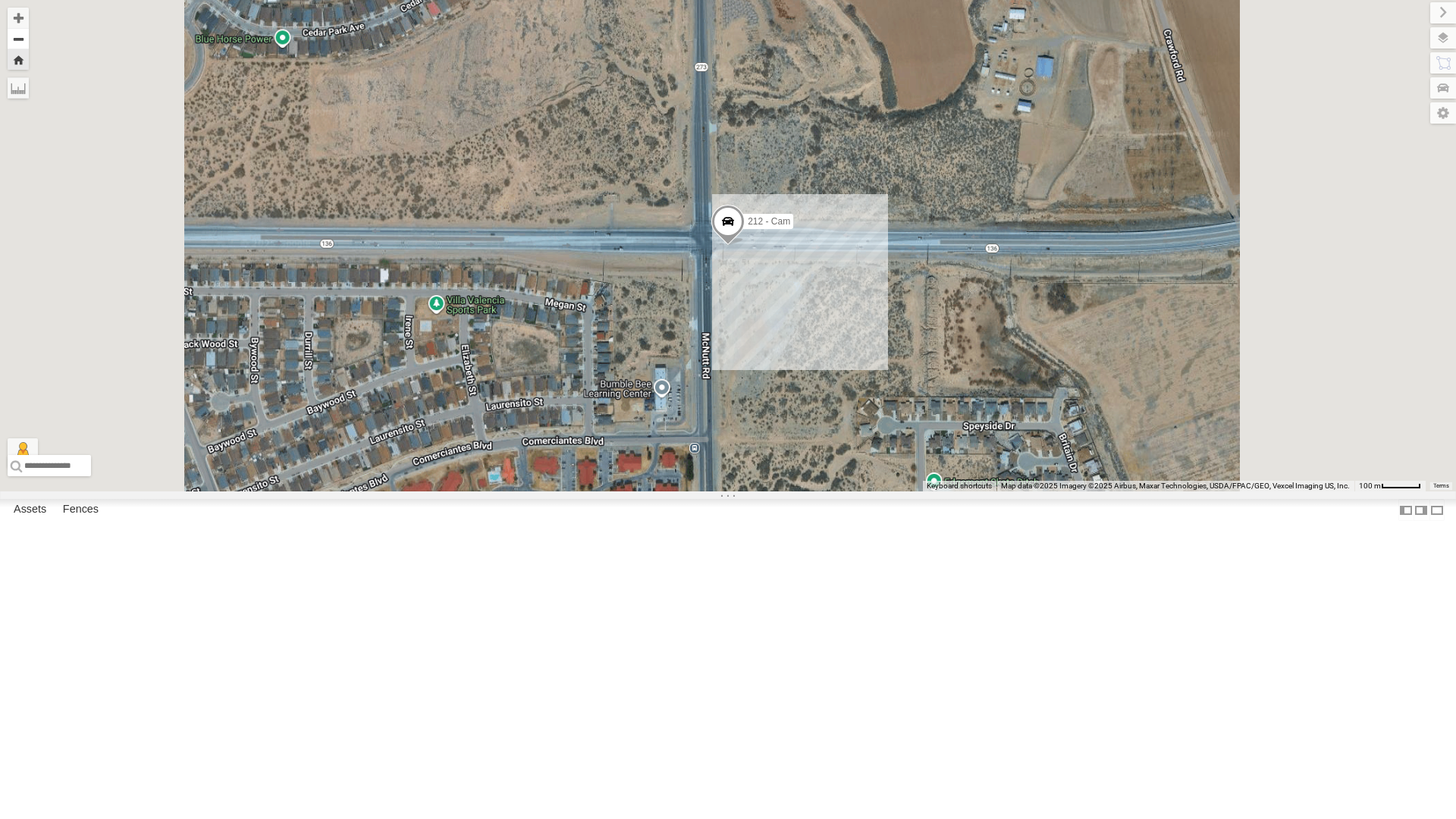
click at [29, 40] on button "Zoom out" at bounding box center [18, 38] width 21 height 21
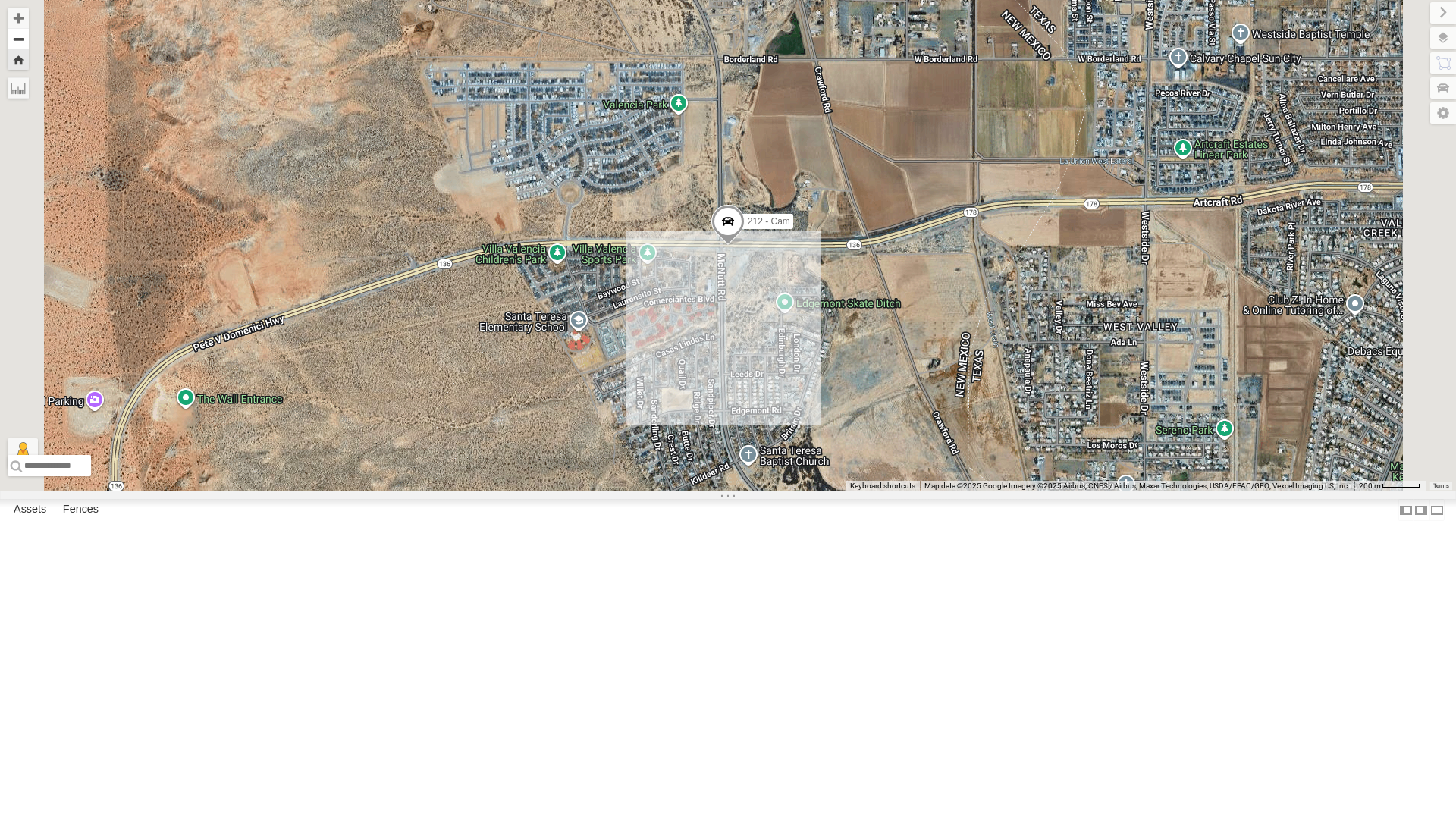
click at [29, 40] on button "Zoom out" at bounding box center [18, 38] width 21 height 21
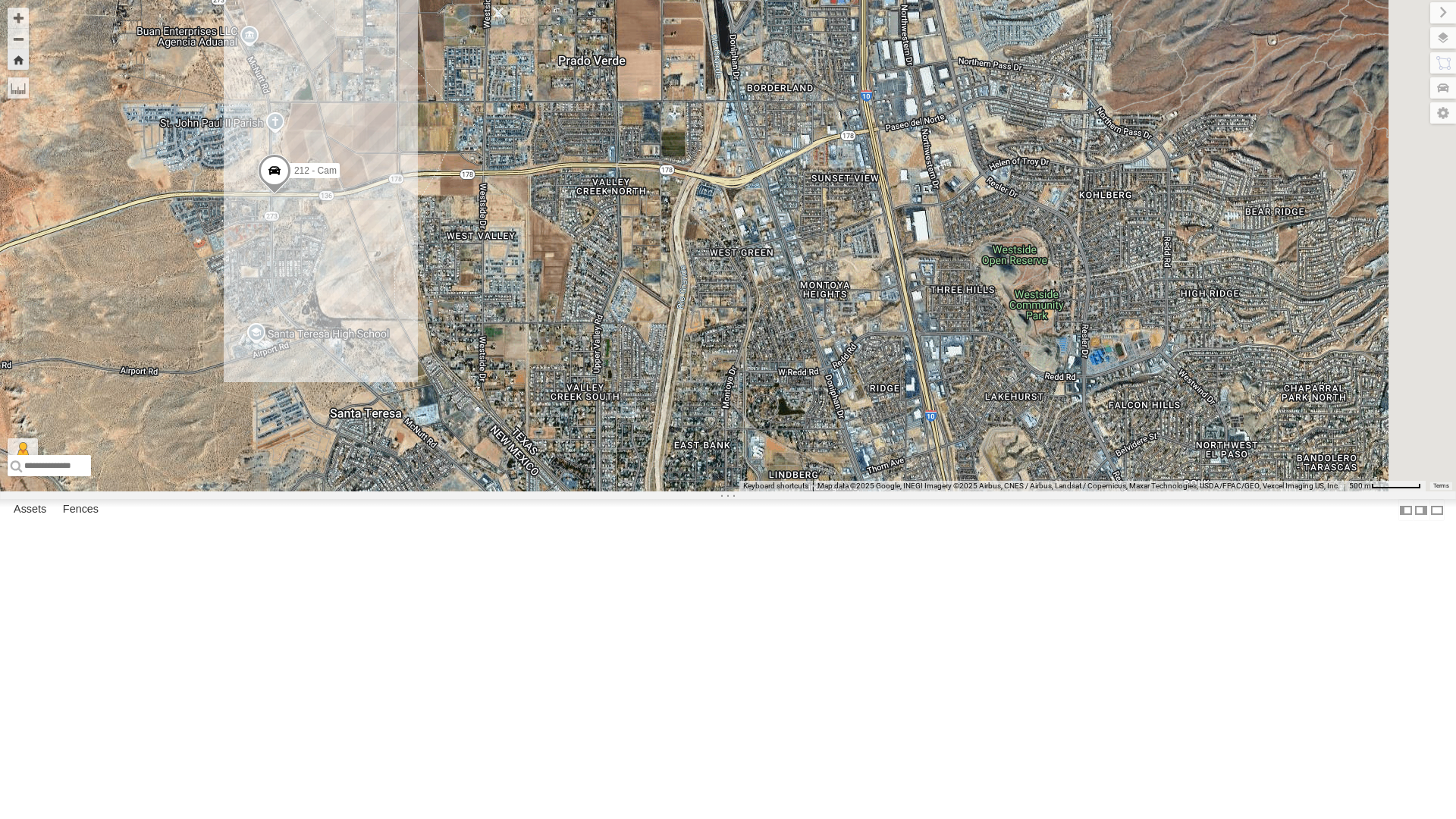
drag, startPoint x: 992, startPoint y: 453, endPoint x: 535, endPoint y: 404, distance: 459.6
click at [535, 404] on div "212 - Cam" at bounding box center [728, 245] width 1456 height 492
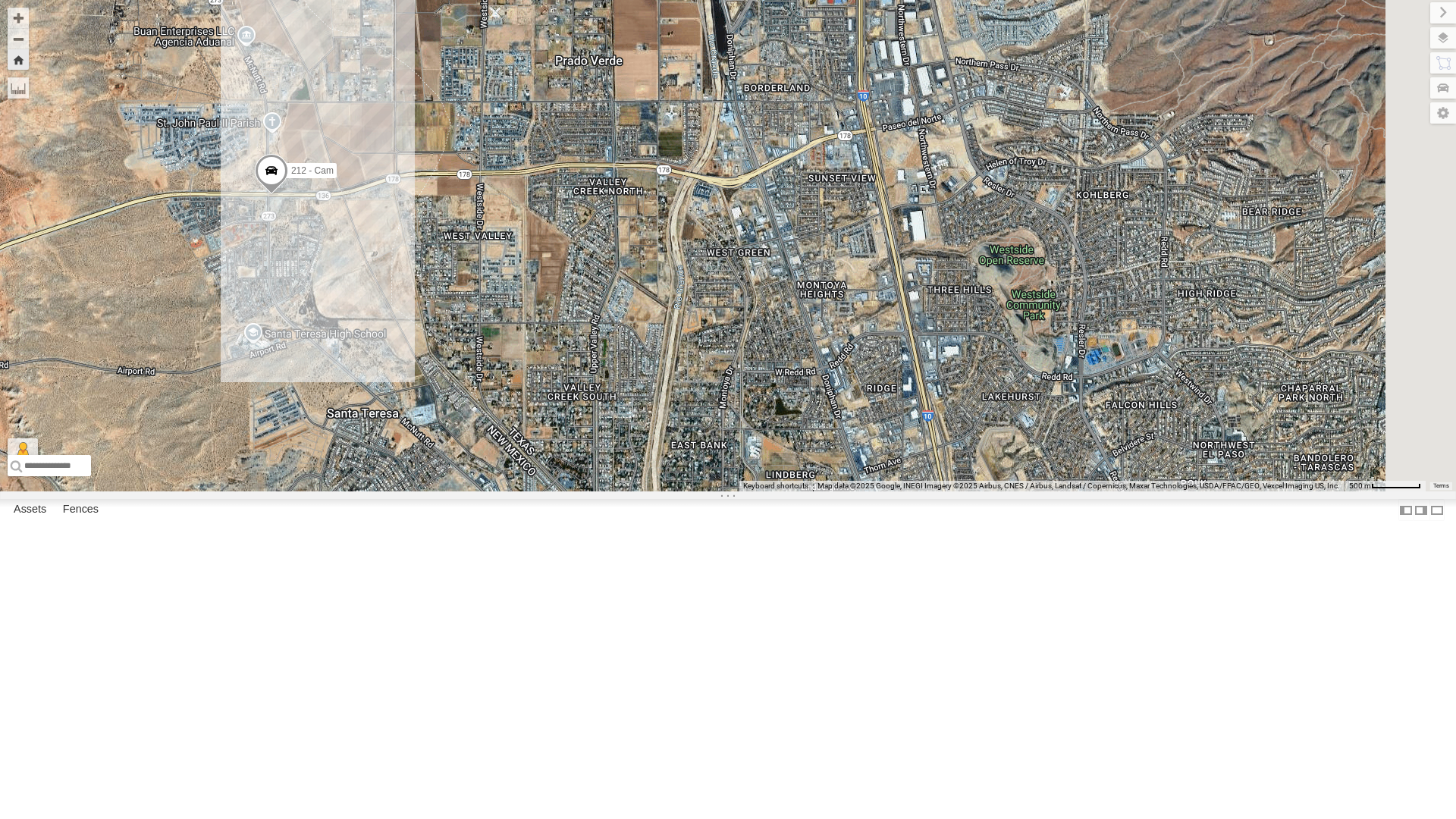
click at [713, 463] on div "212 - Cam" at bounding box center [728, 245] width 1456 height 492
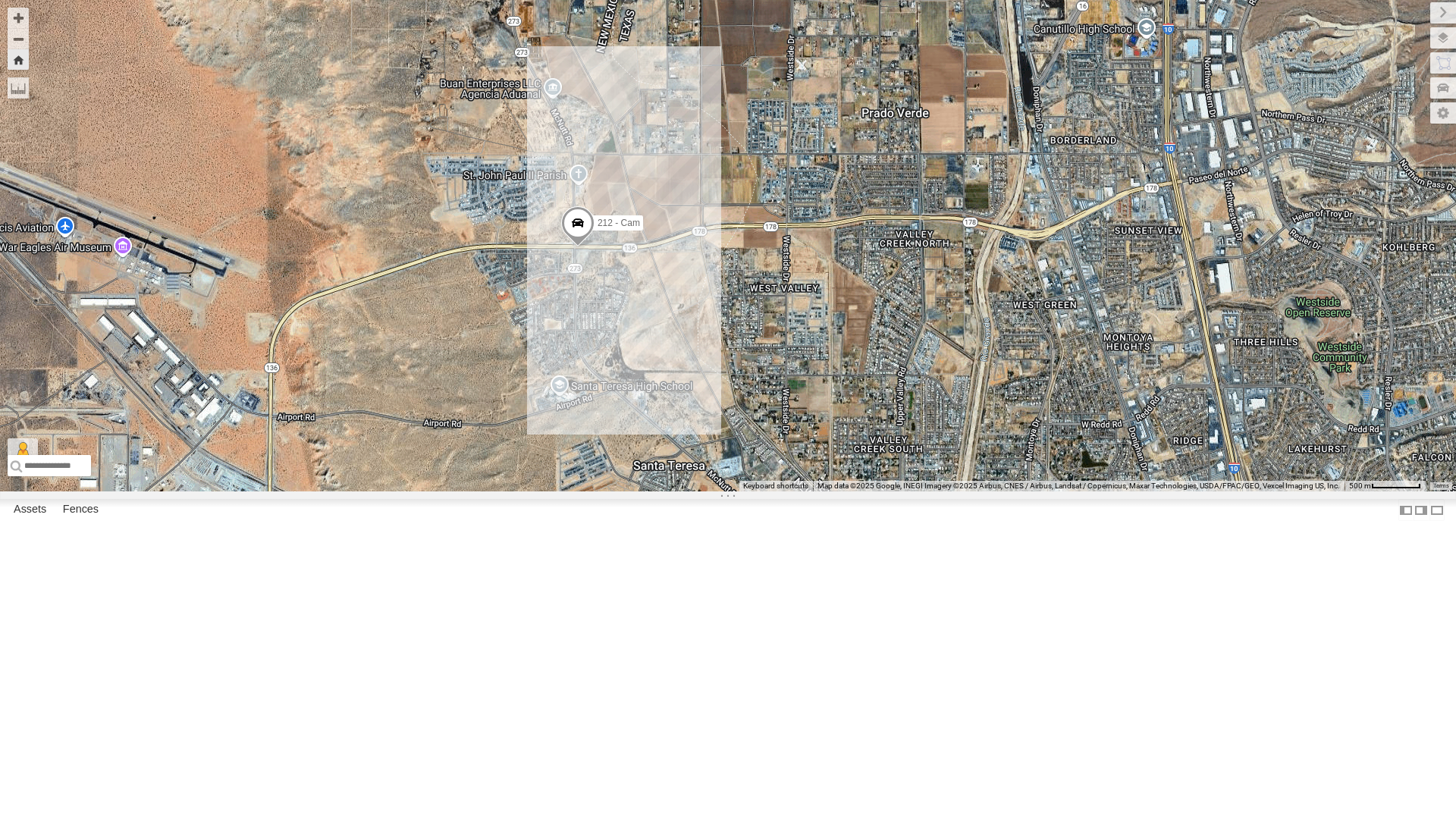
drag, startPoint x: 971, startPoint y: 510, endPoint x: 1035, endPoint y: 515, distance: 64.2
click at [1035, 492] on div "212 - Cam" at bounding box center [728, 245] width 1456 height 492
click at [0, 0] on div "442 - Cam" at bounding box center [0, 0] width 0 height 0
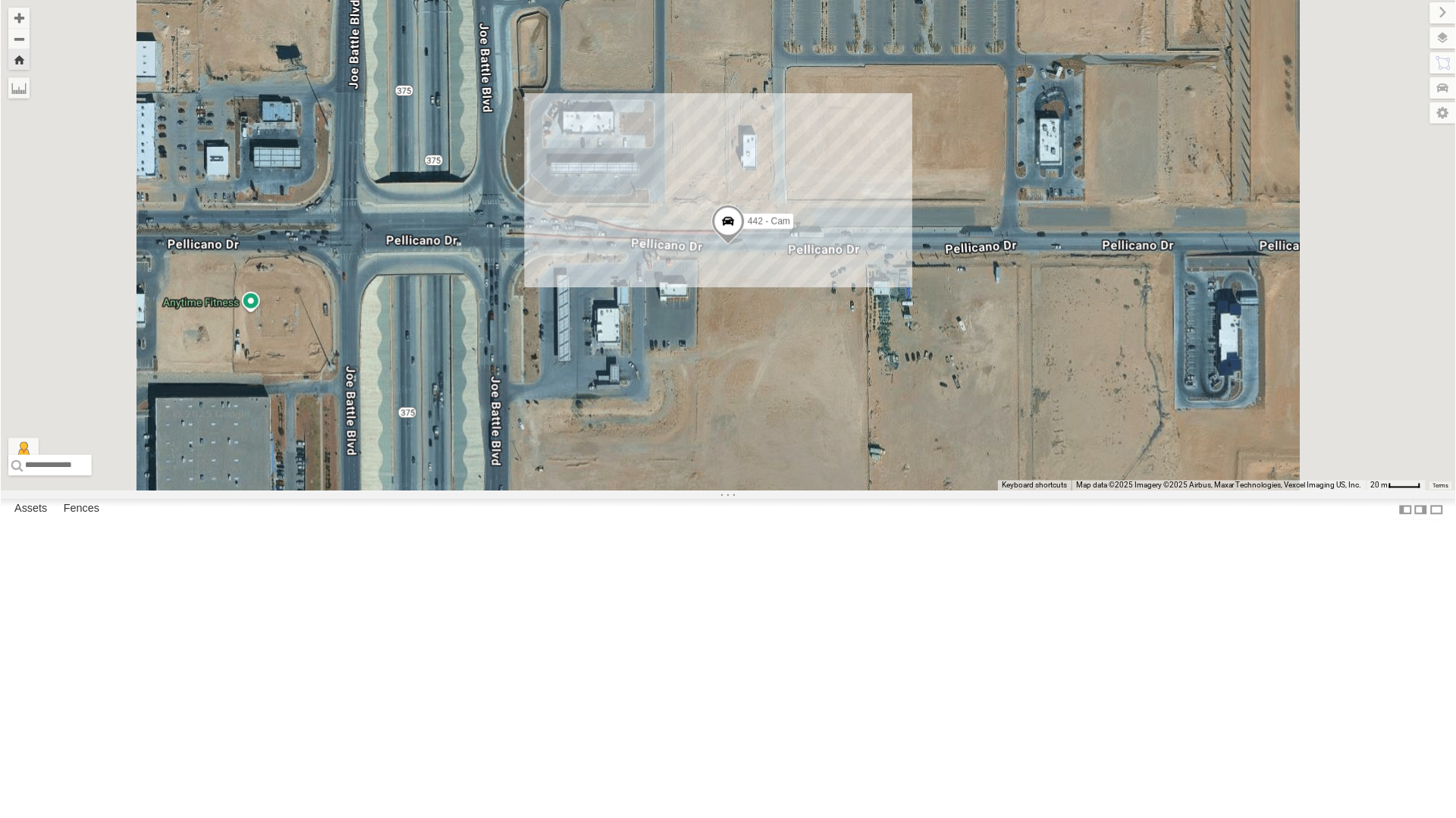
scroll to position [0, 0]
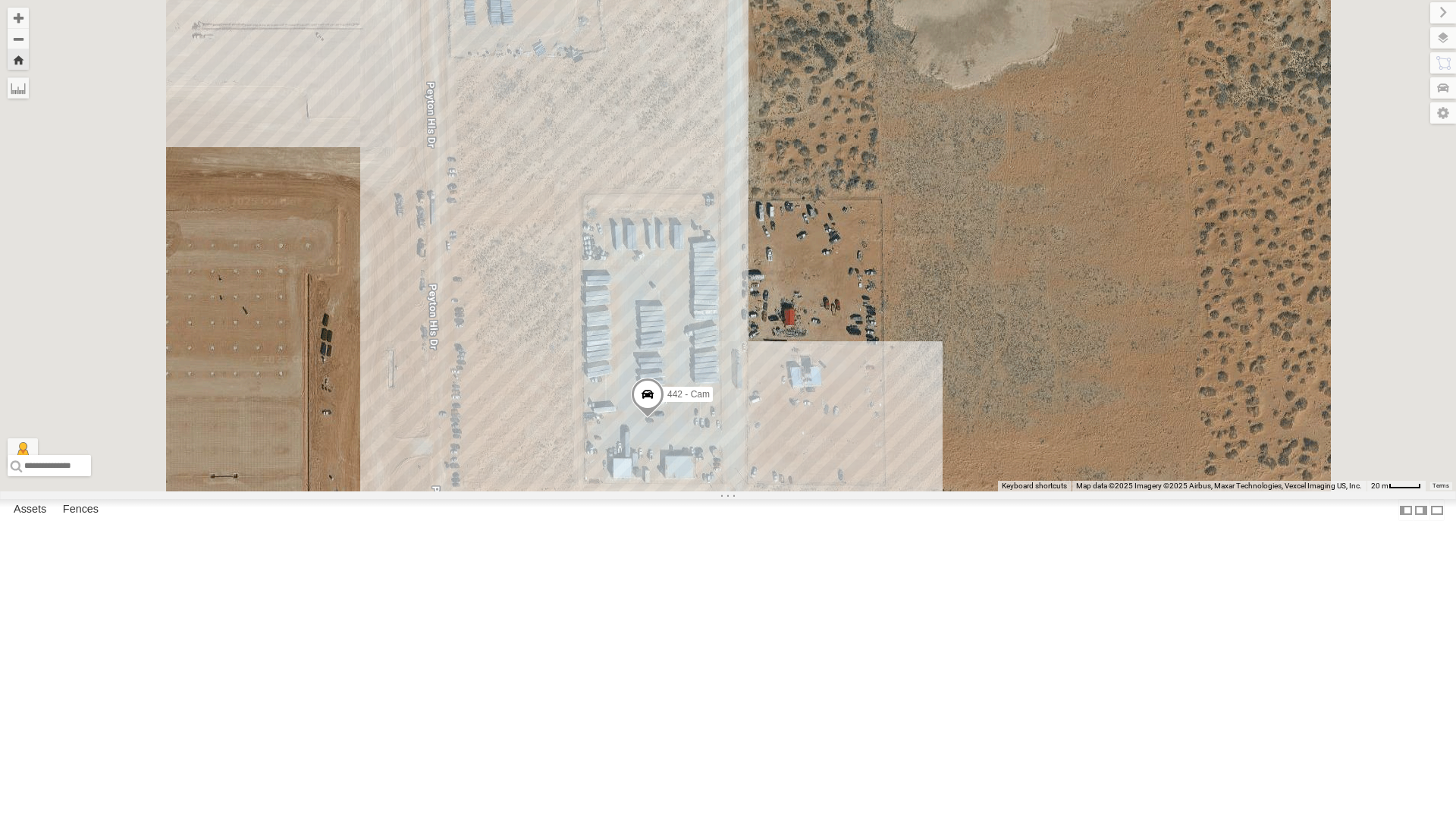
click at [0, 0] on div "212 - Cam" at bounding box center [0, 0] width 0 height 0
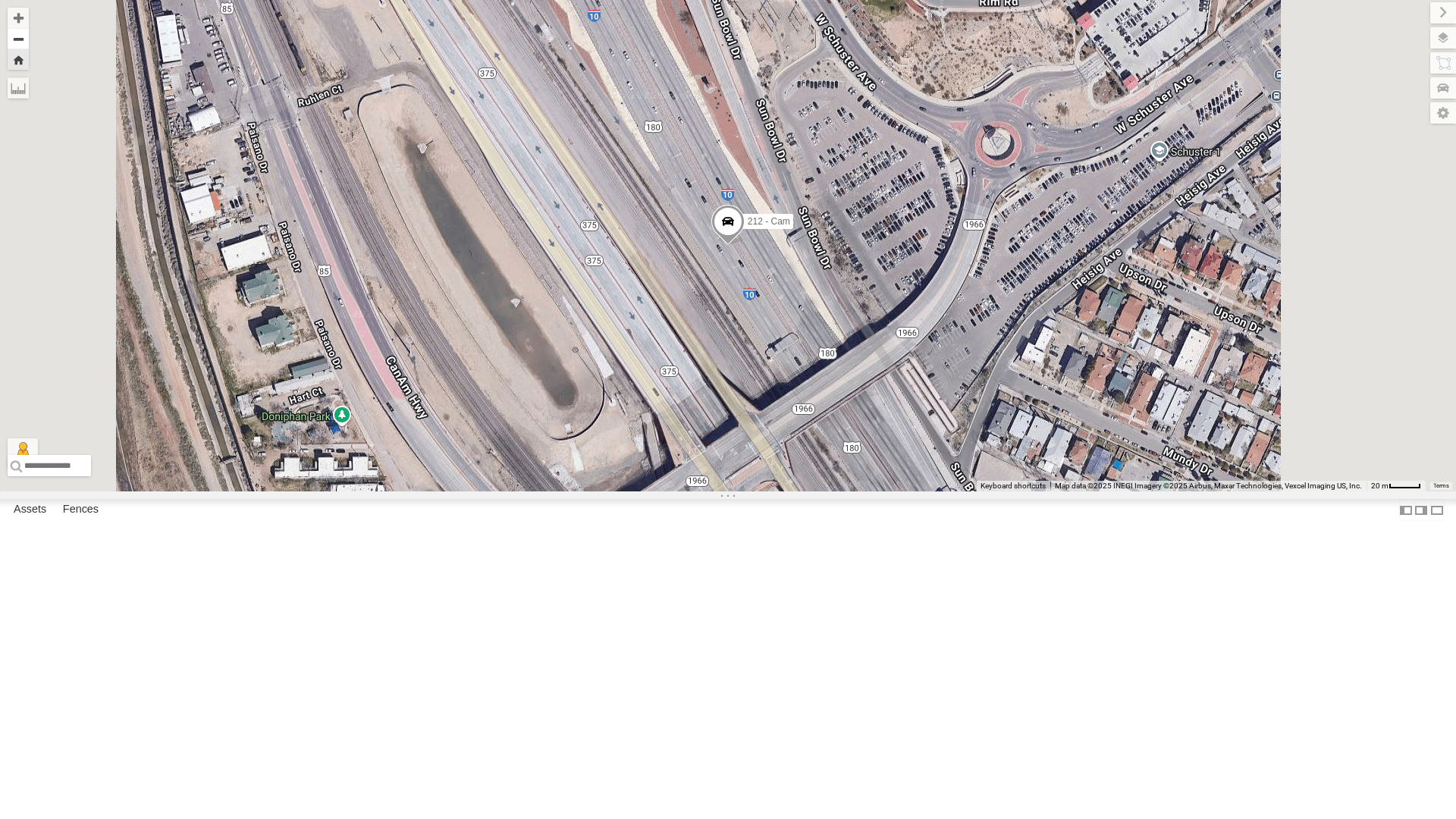
click at [29, 39] on button "Zoom out" at bounding box center [18, 38] width 21 height 21
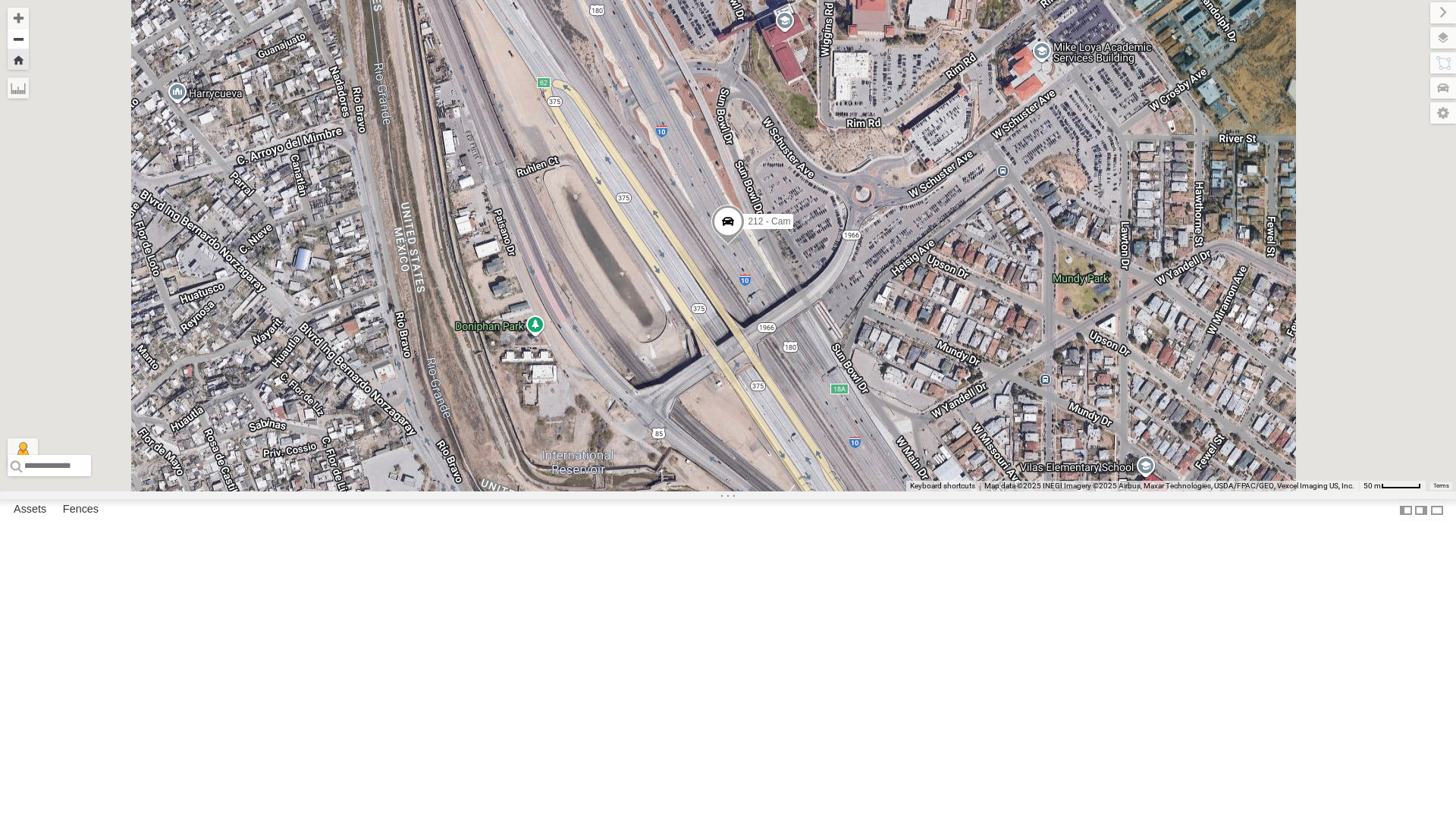
click at [29, 39] on button "Zoom out" at bounding box center [18, 38] width 21 height 21
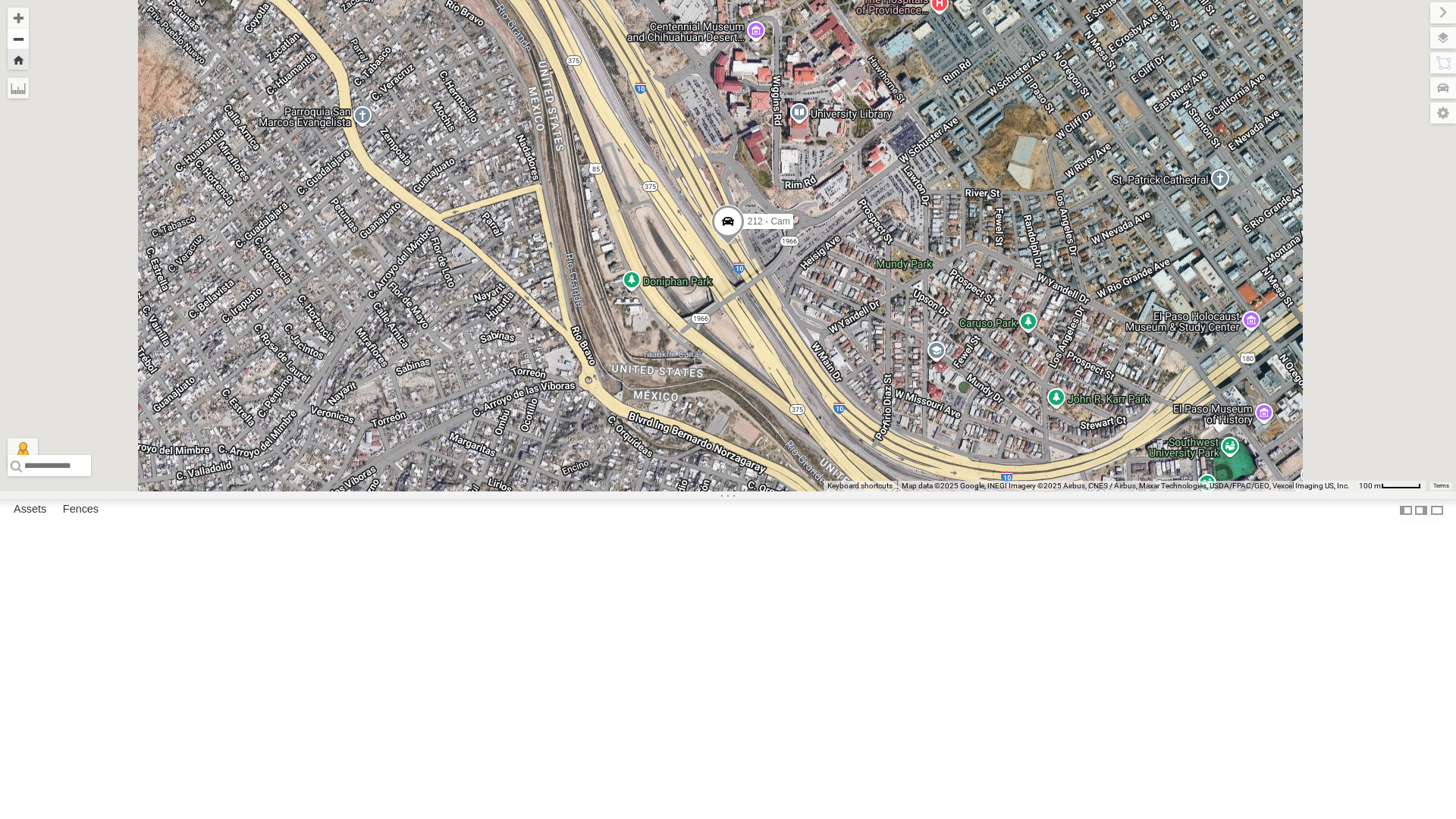
click at [29, 39] on button "Zoom out" at bounding box center [18, 38] width 21 height 21
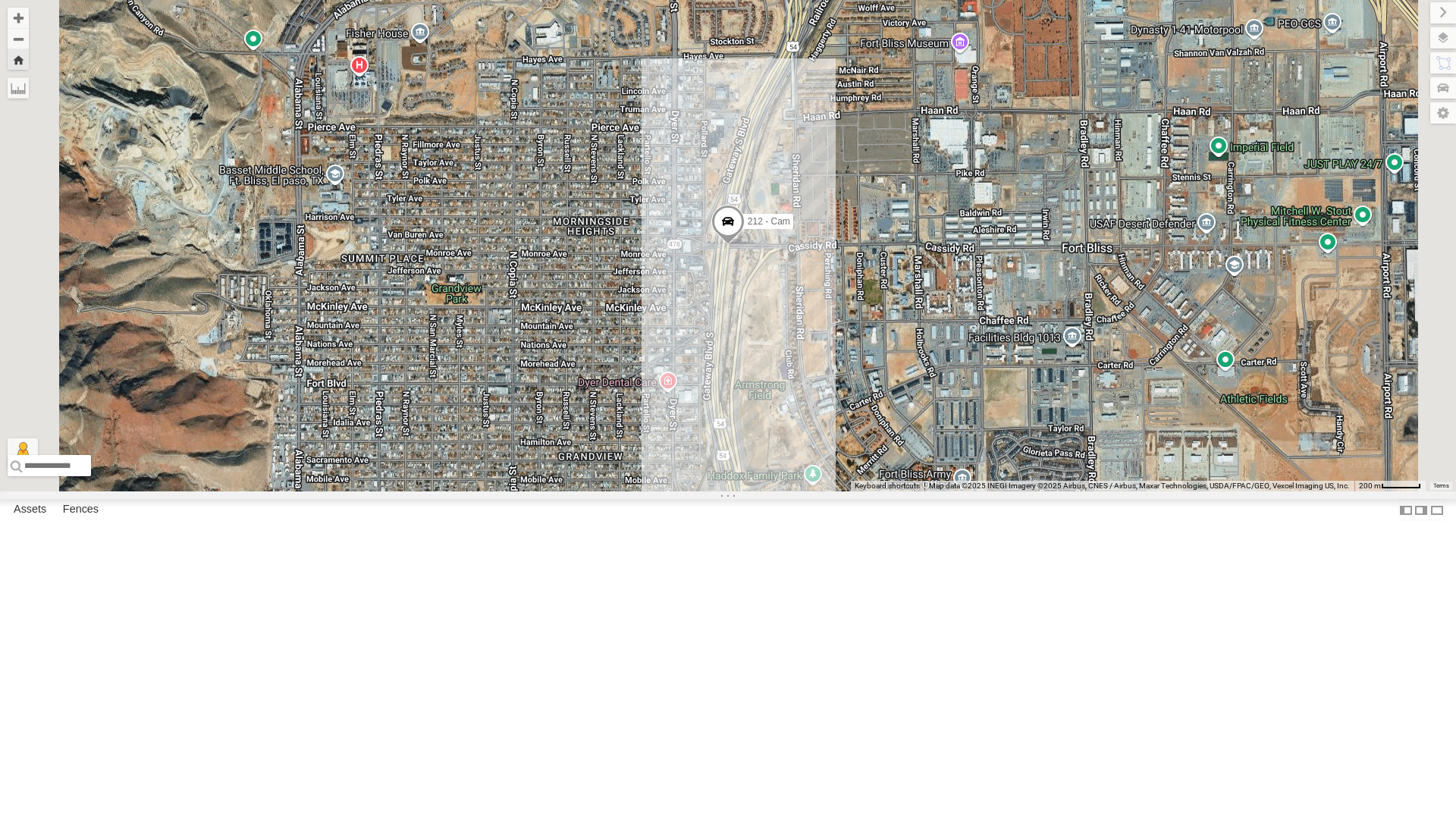
click at [745, 245] on span at bounding box center [728, 225] width 33 height 41
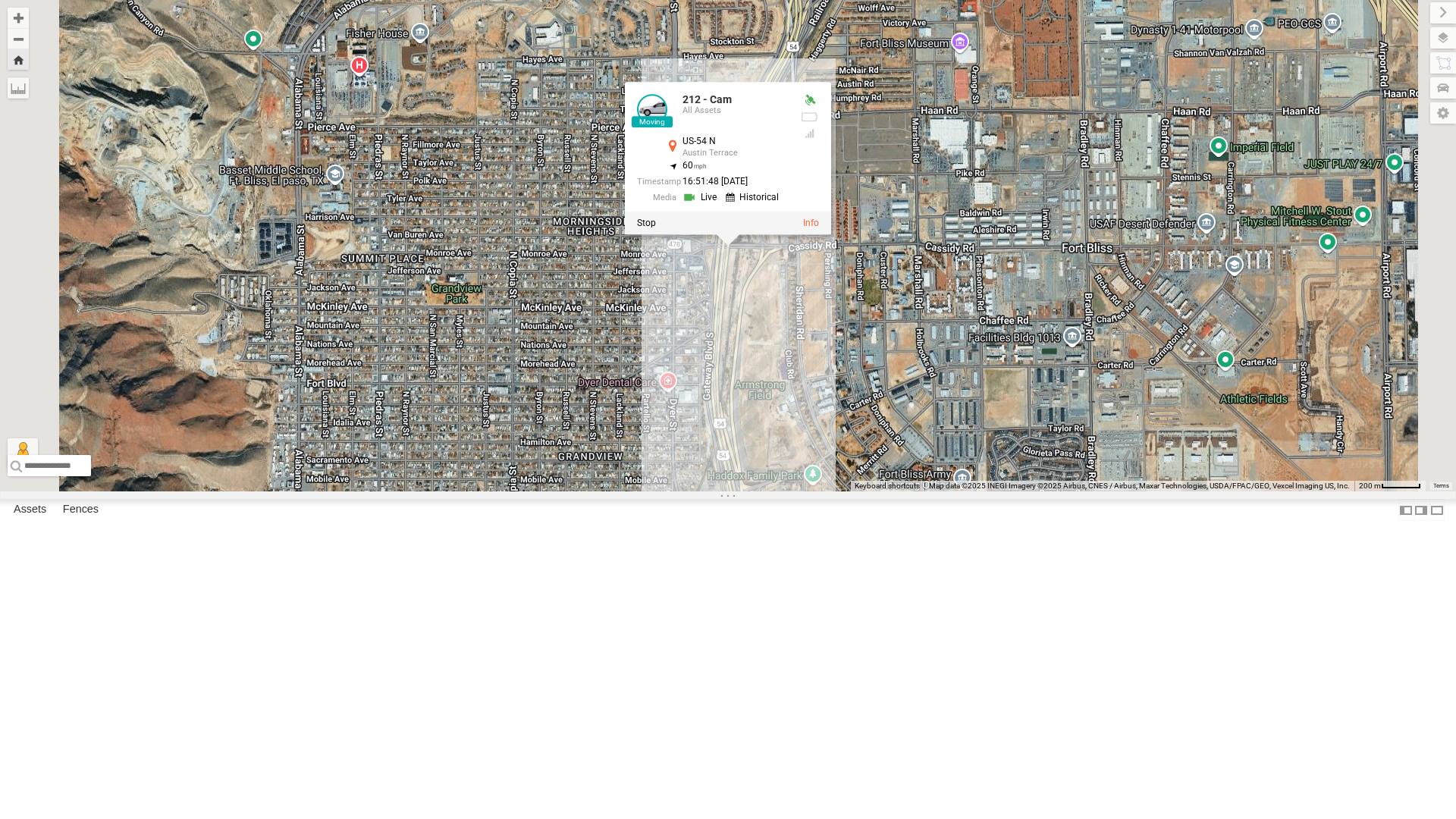
click at [877, 492] on div "212 - Cam 212 - Cam All Assets US-[GEOGRAPHIC_DATA] 31.81254 , -106.44165 60 16…" at bounding box center [728, 245] width 1456 height 492
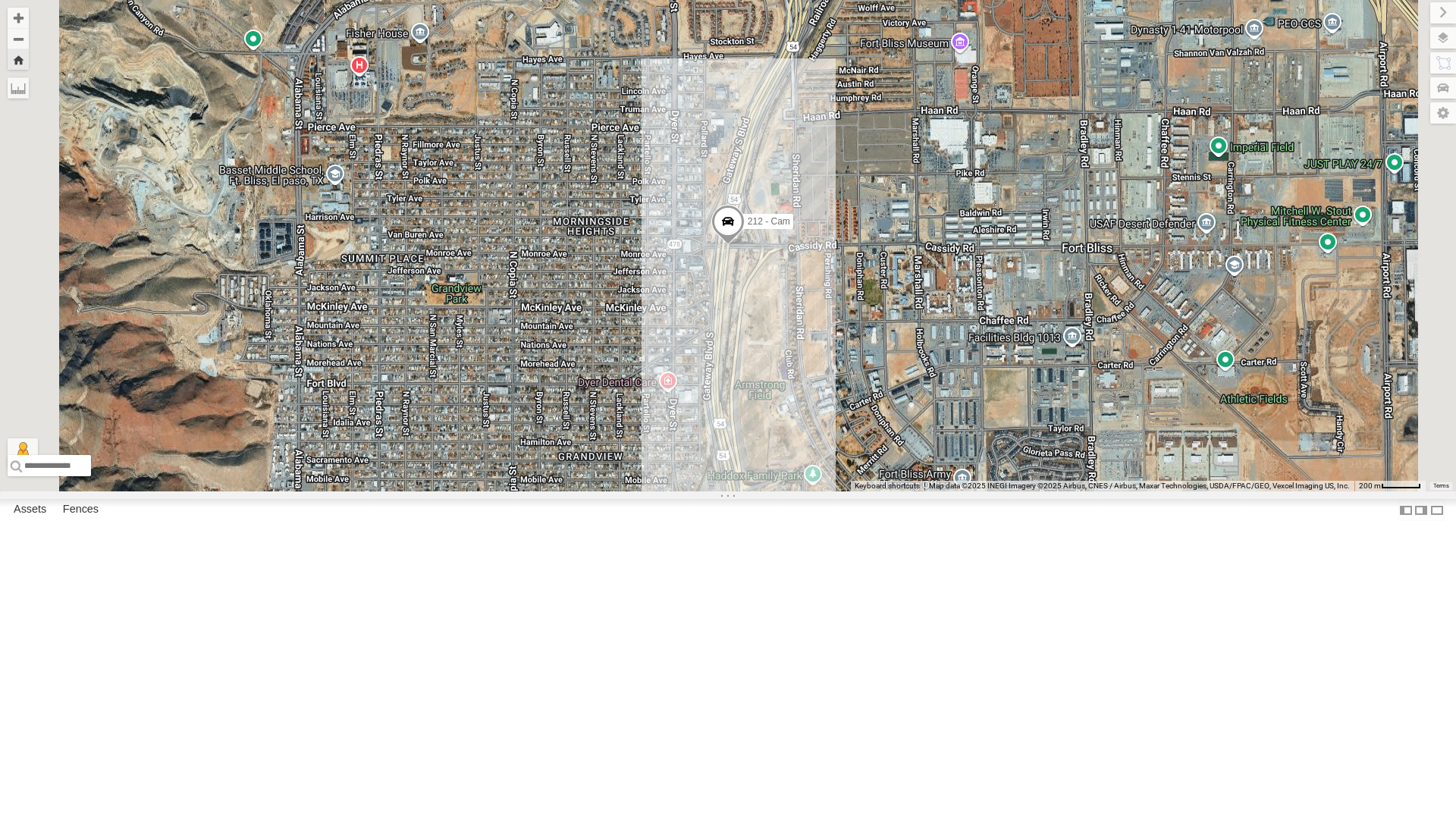
click at [0, 0] on div "All Assets" at bounding box center [0, 0] width 0 height 0
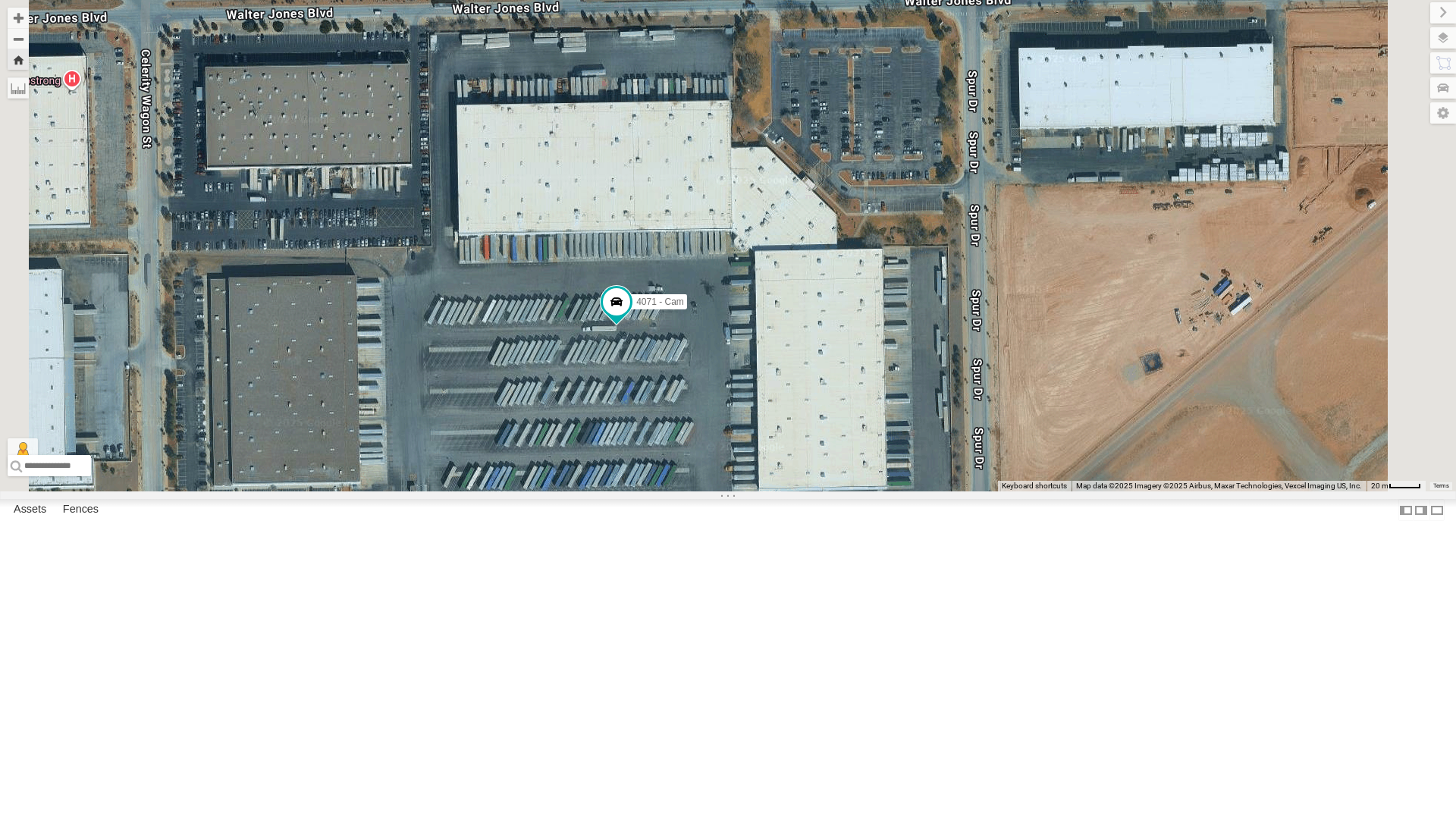
click at [0, 0] on div "212 - Cam" at bounding box center [0, 0] width 0 height 0
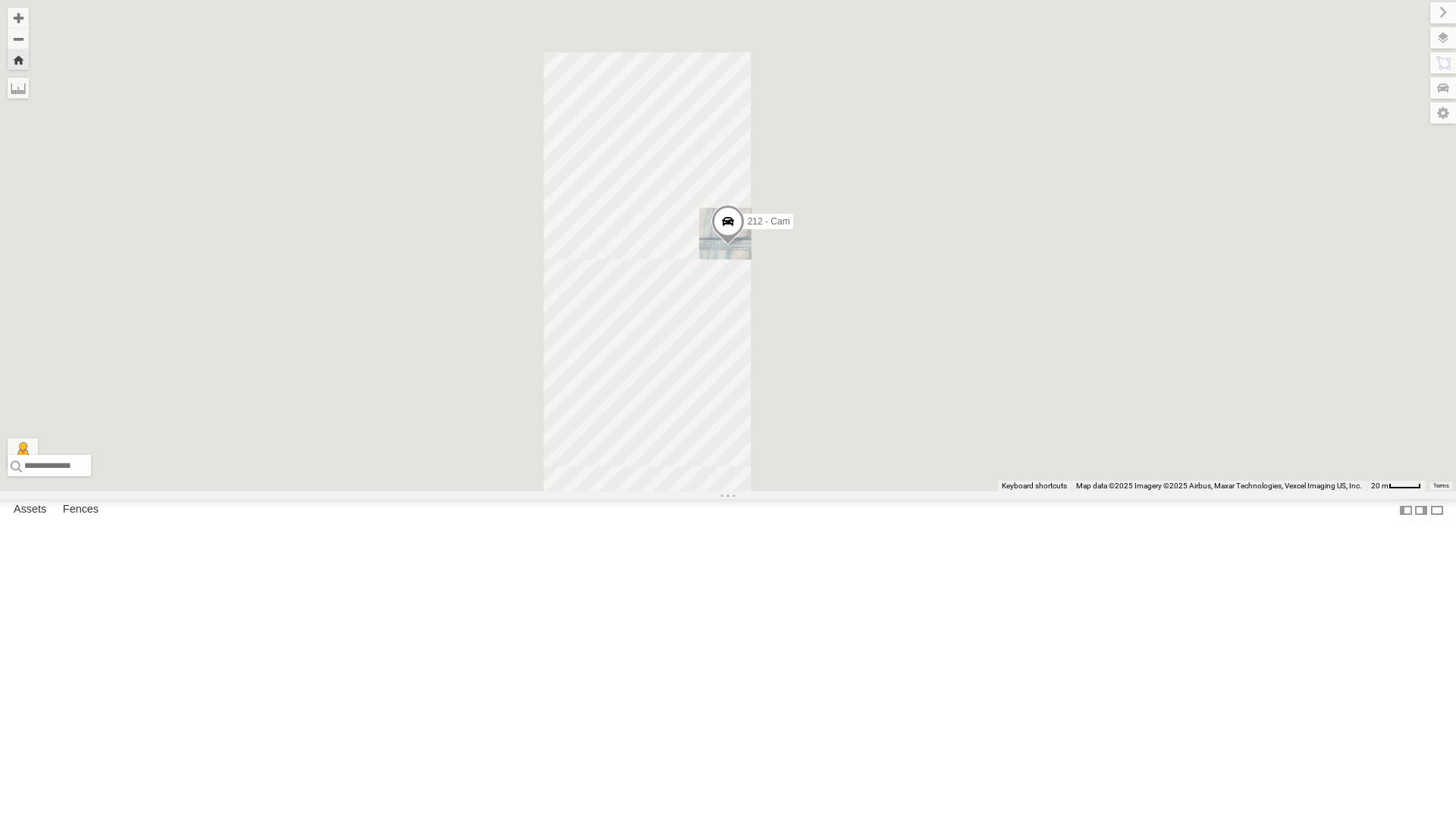
click at [0, 0] on div "212 - Cam" at bounding box center [0, 0] width 0 height 0
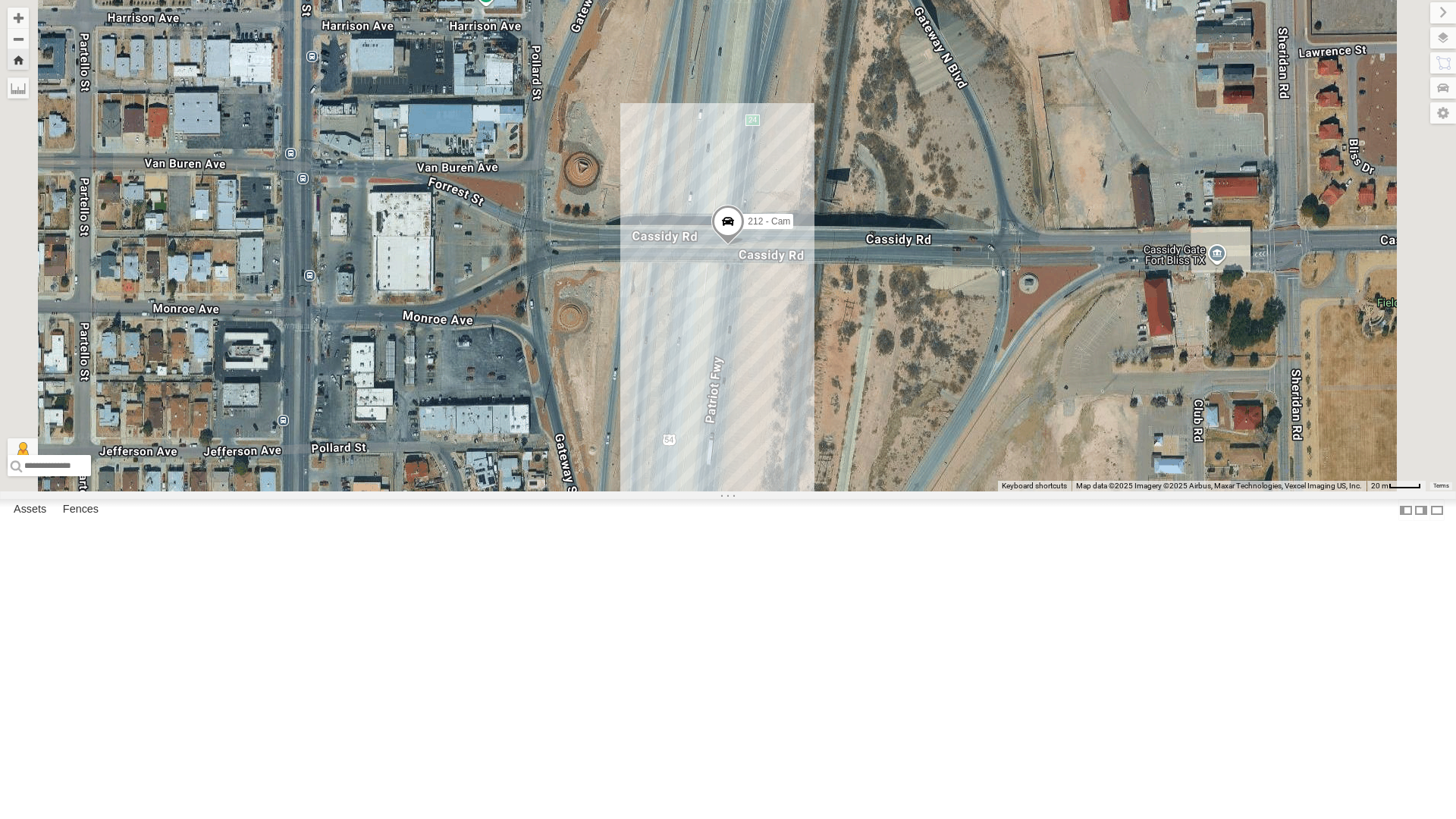
click at [0, 0] on div "All Assets" at bounding box center [0, 0] width 0 height 0
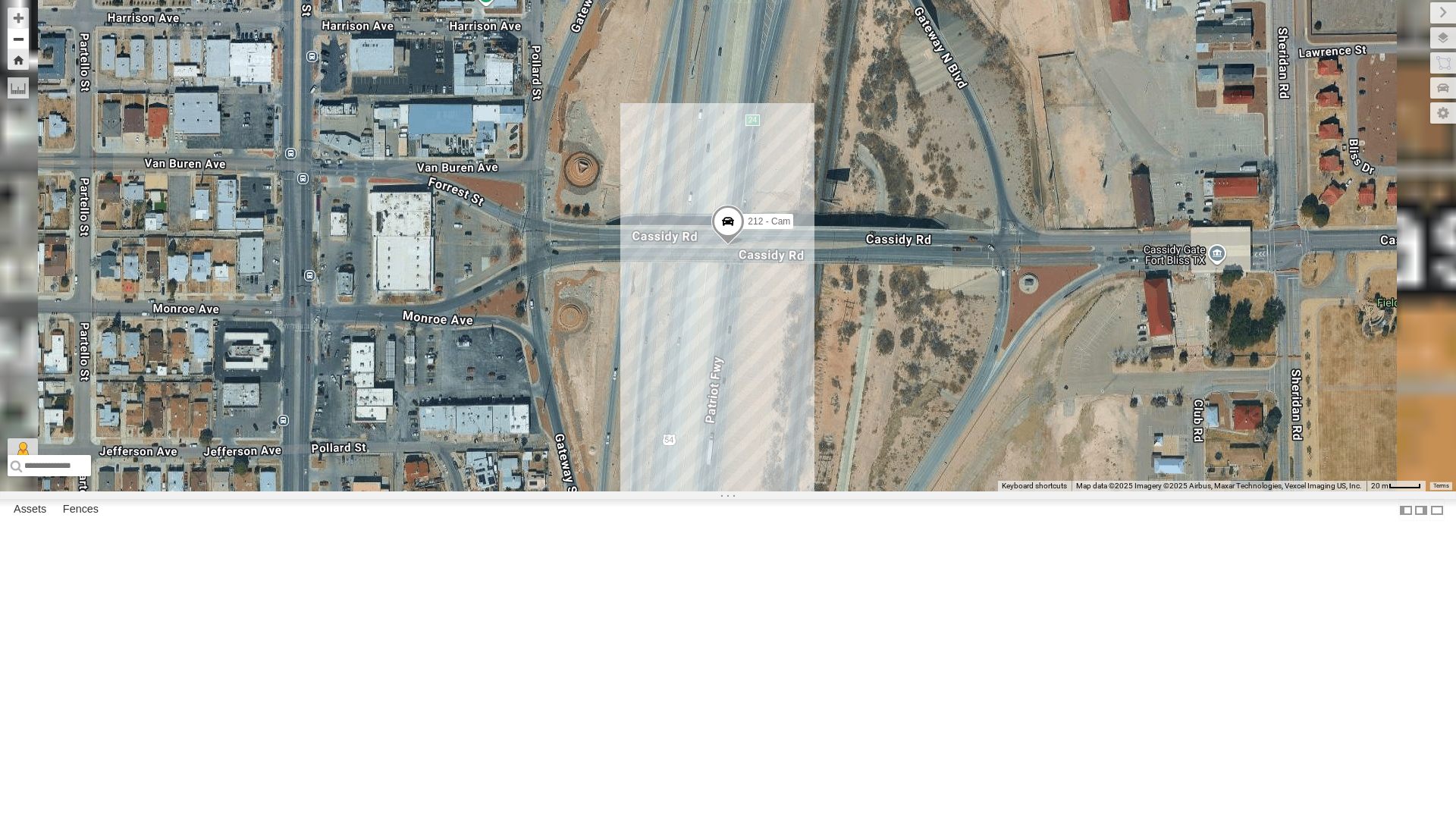
click at [29, 37] on button "Zoom out" at bounding box center [18, 38] width 21 height 21
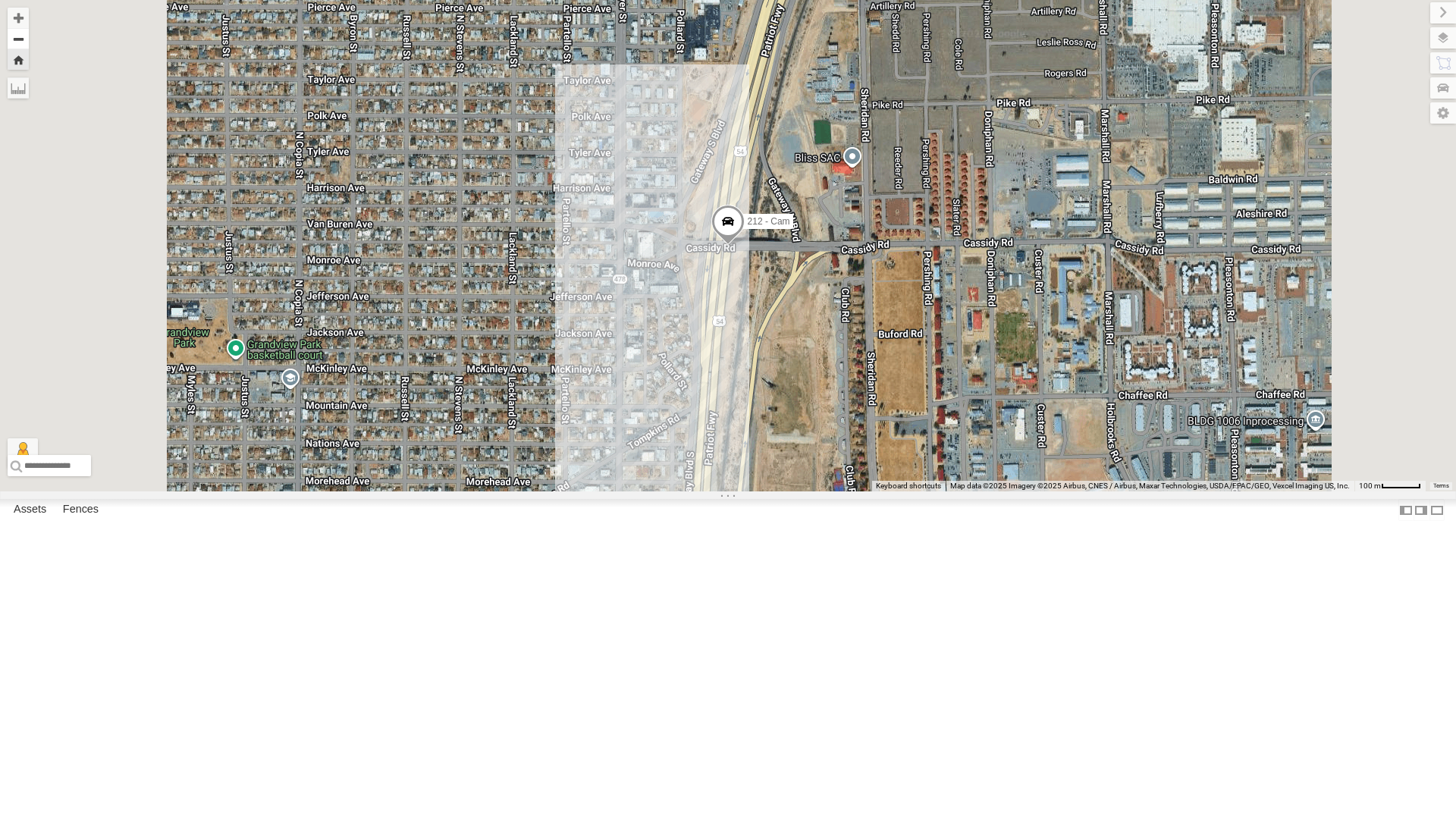
click at [29, 37] on button "Zoom out" at bounding box center [18, 38] width 21 height 21
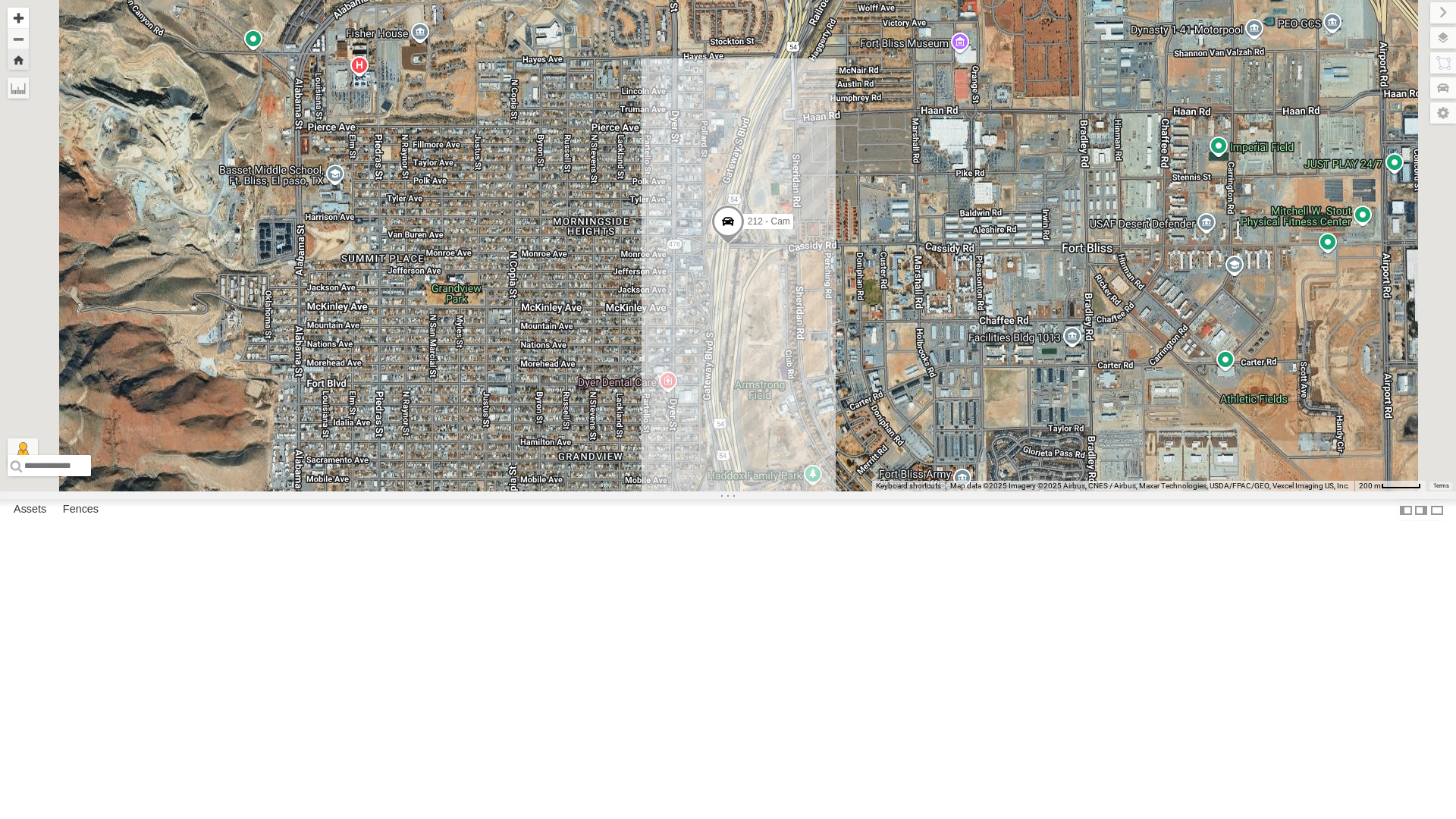
click at [29, 17] on button "Zoom in" at bounding box center [18, 18] width 21 height 20
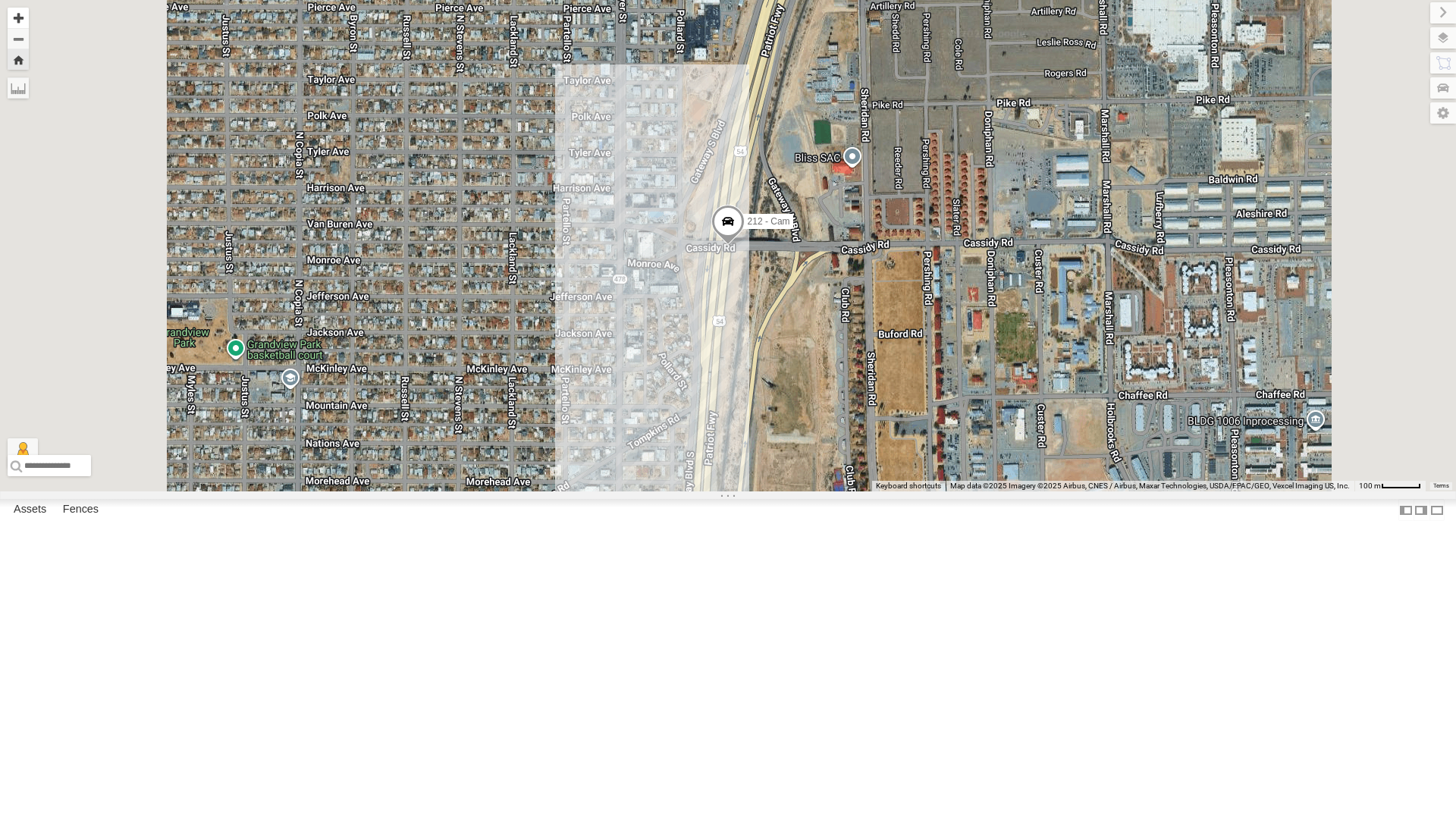
click at [29, 17] on button "Zoom in" at bounding box center [18, 18] width 21 height 20
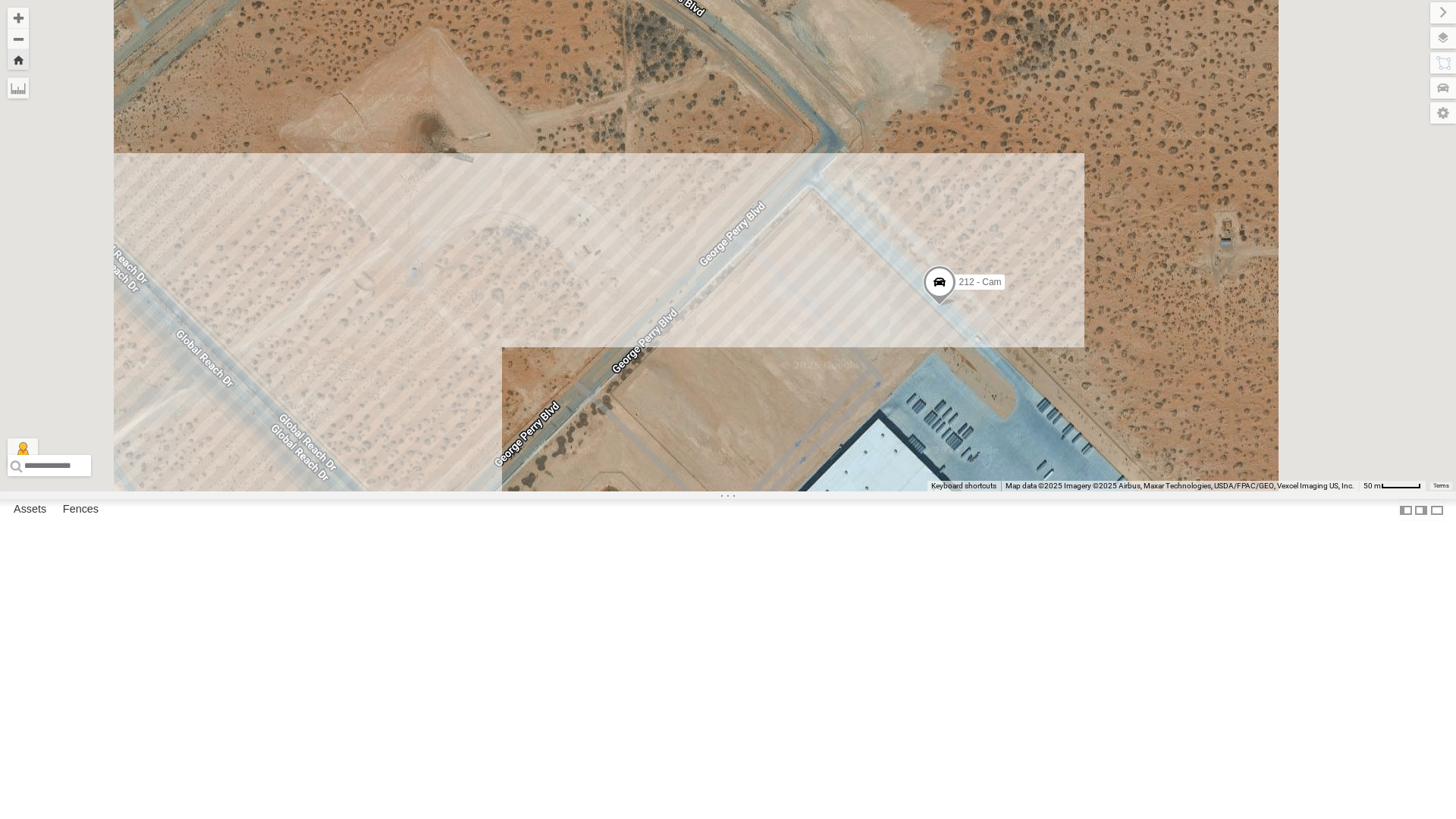
click at [8, 8] on button "Zoom in" at bounding box center [18, 18] width 21 height 20
